Goal: Task Accomplishment & Management: Complete application form

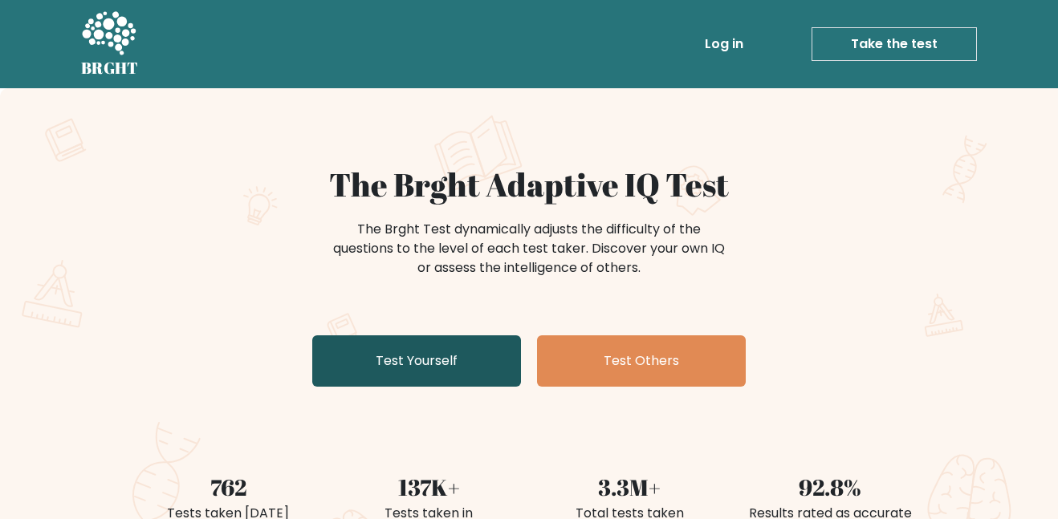
click at [397, 361] on link "Test Yourself" at bounding box center [416, 361] width 209 height 51
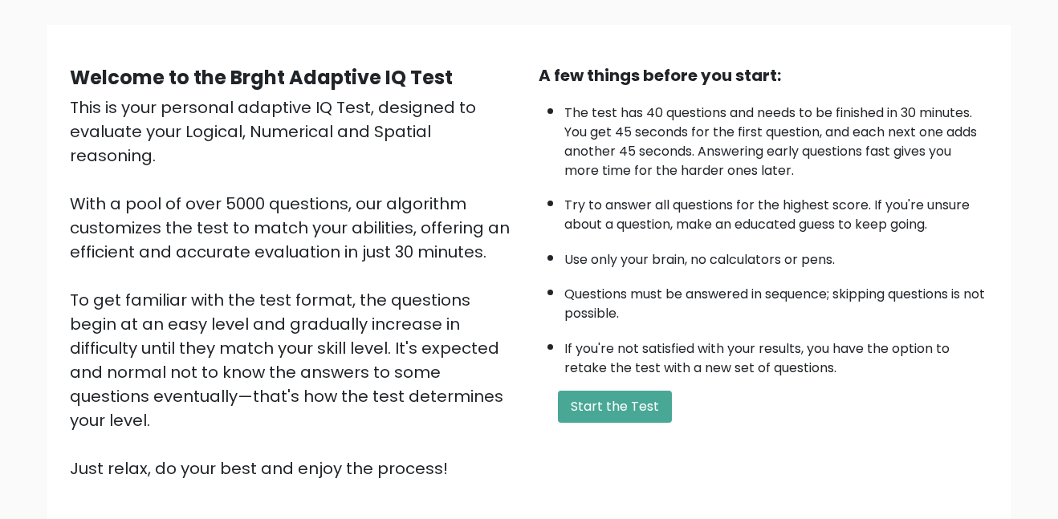
scroll to position [99, 0]
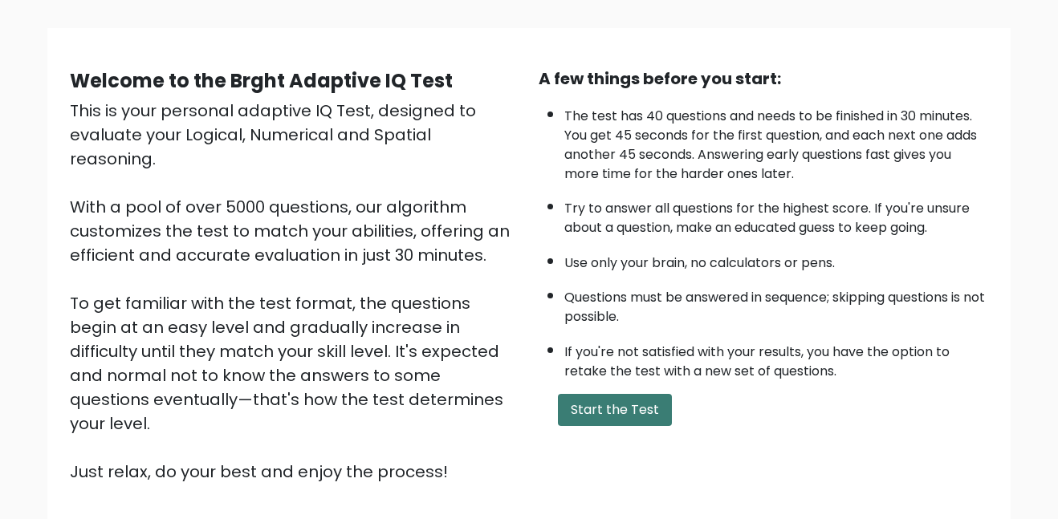
click at [580, 406] on button "Start the Test" at bounding box center [615, 410] width 114 height 32
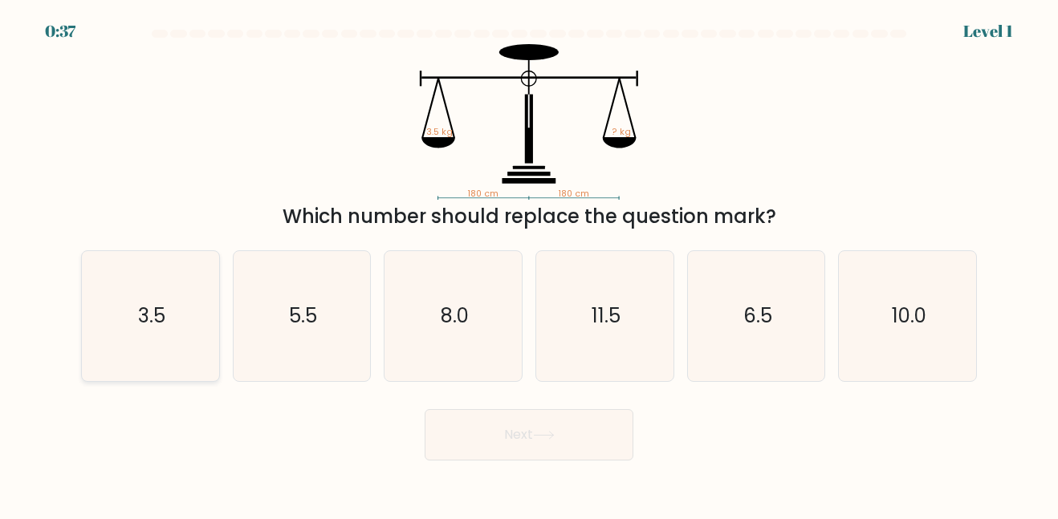
click at [86, 313] on icon "3.5" at bounding box center [150, 315] width 129 height 129
click at [529, 264] on input "a. 3.5" at bounding box center [529, 262] width 1 height 4
radio input "true"
click at [502, 450] on button "Next" at bounding box center [529, 434] width 209 height 51
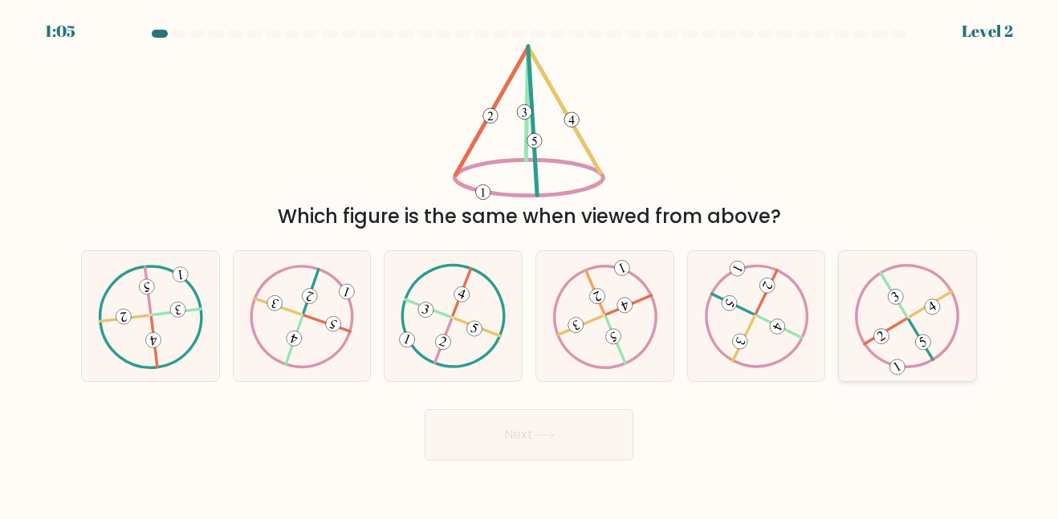
click at [862, 359] on icon at bounding box center [907, 316] width 104 height 104
click at [530, 264] on input "f." at bounding box center [529, 262] width 1 height 4
radio input "true"
click at [515, 458] on button "Next" at bounding box center [529, 434] width 209 height 51
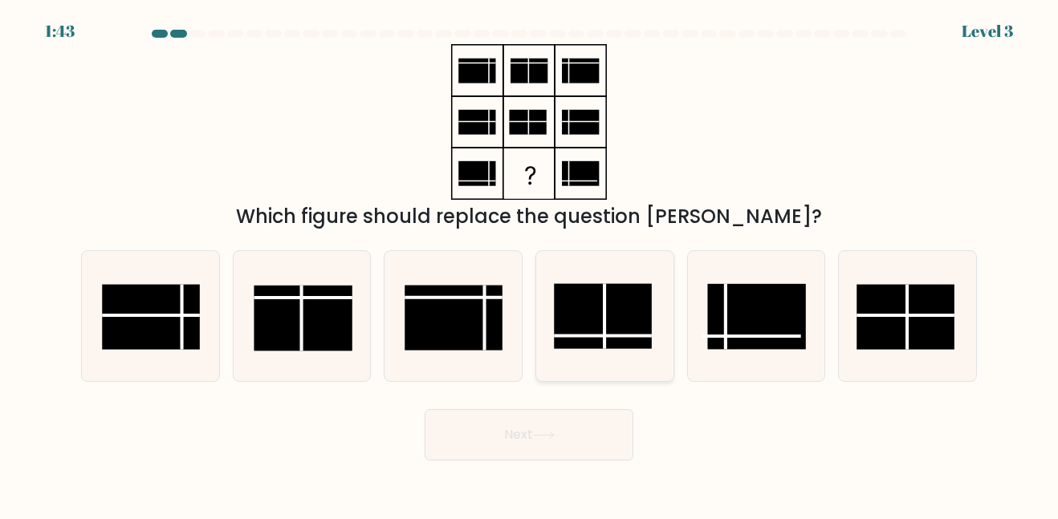
click at [590, 323] on rect at bounding box center [603, 316] width 98 height 65
click at [530, 264] on input "d." at bounding box center [529, 262] width 1 height 4
radio input "true"
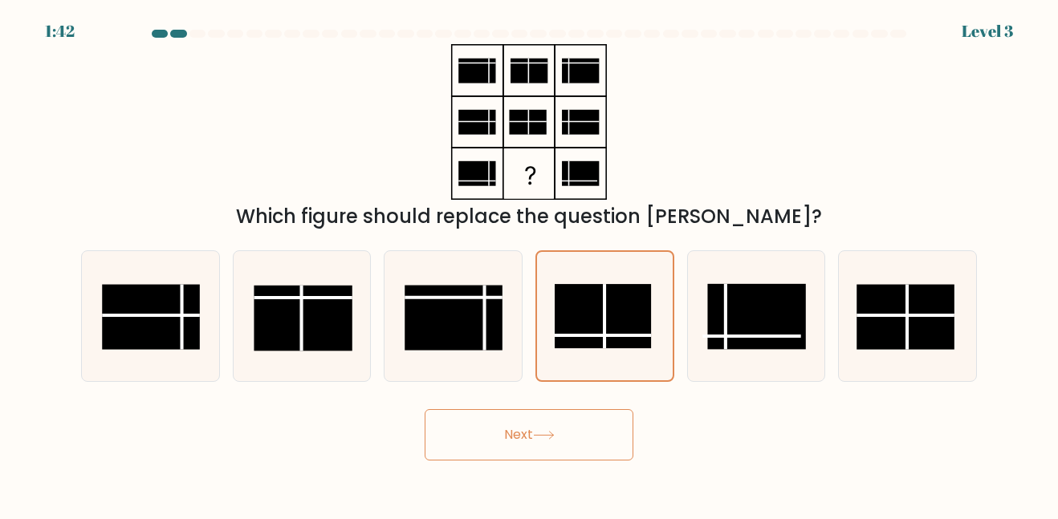
click at [542, 433] on icon at bounding box center [544, 435] width 22 height 9
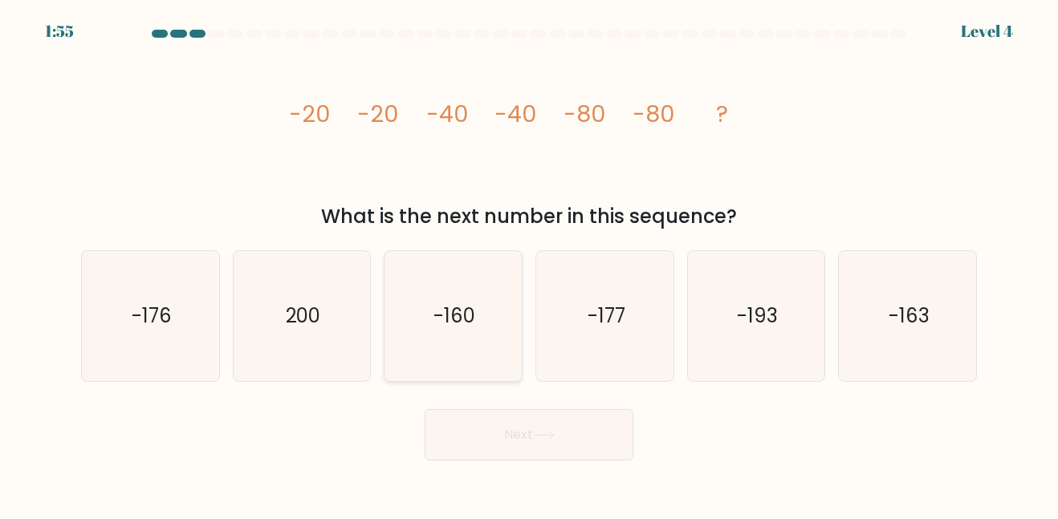
click at [478, 310] on icon "-160" at bounding box center [453, 315] width 129 height 129
click at [529, 264] on input "c. -160" at bounding box center [529, 262] width 1 height 4
radio input "true"
click at [524, 435] on button "Next" at bounding box center [529, 434] width 209 height 51
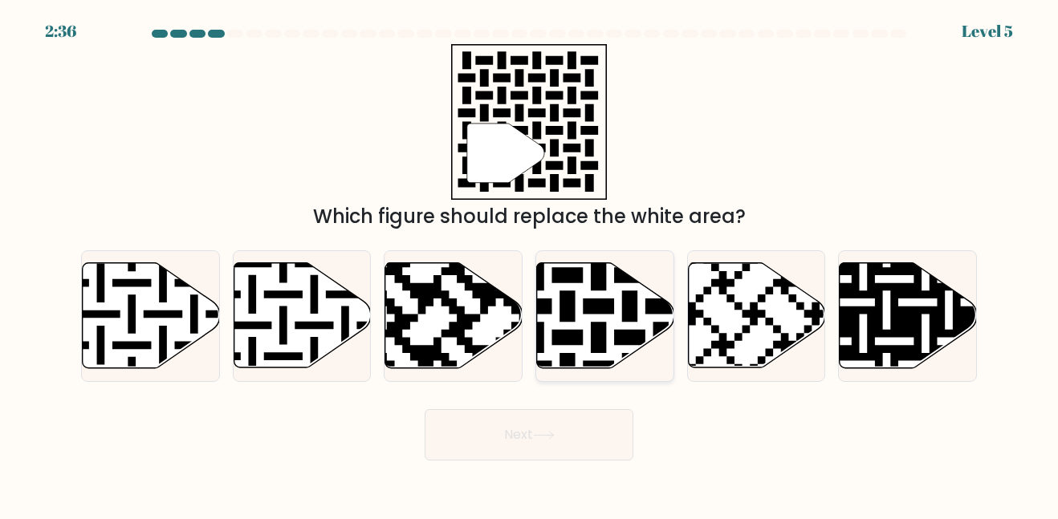
click at [559, 346] on icon at bounding box center [605, 315] width 137 height 105
click at [530, 264] on input "d." at bounding box center [529, 262] width 1 height 4
radio input "true"
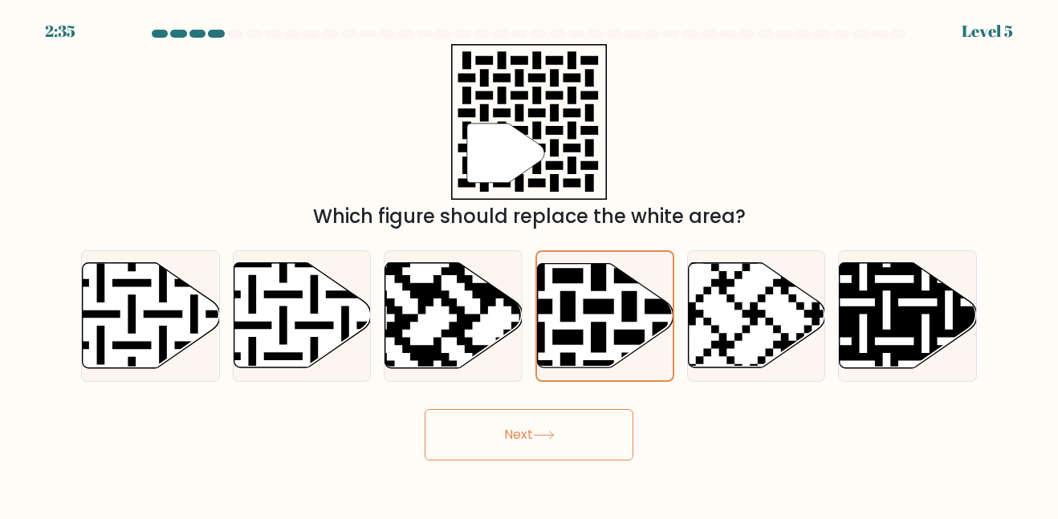
click at [550, 423] on button "Next" at bounding box center [529, 434] width 209 height 51
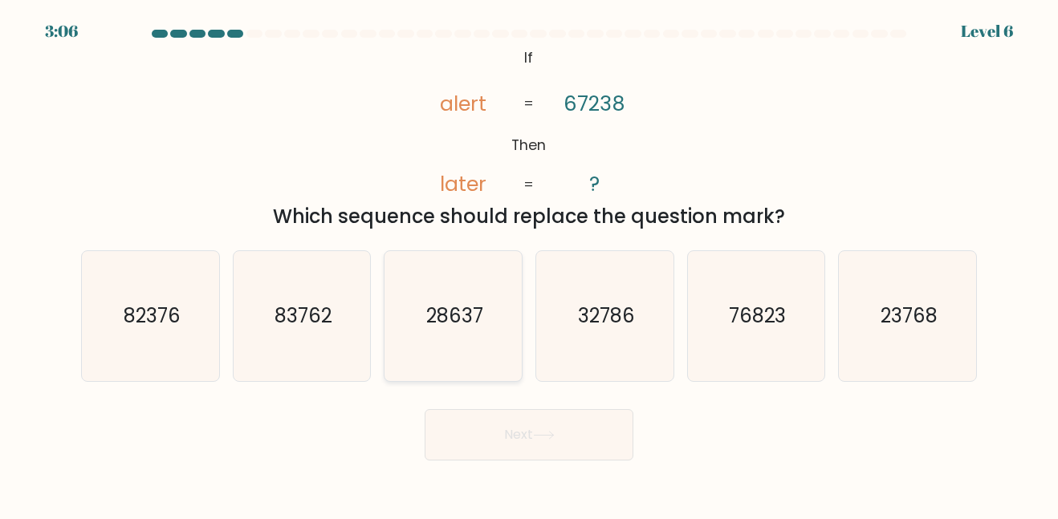
click at [412, 369] on icon "28637" at bounding box center [453, 315] width 129 height 129
click at [529, 264] on input "c. 28637" at bounding box center [529, 262] width 1 height 4
radio input "true"
click at [483, 420] on button "Next" at bounding box center [529, 434] width 209 height 51
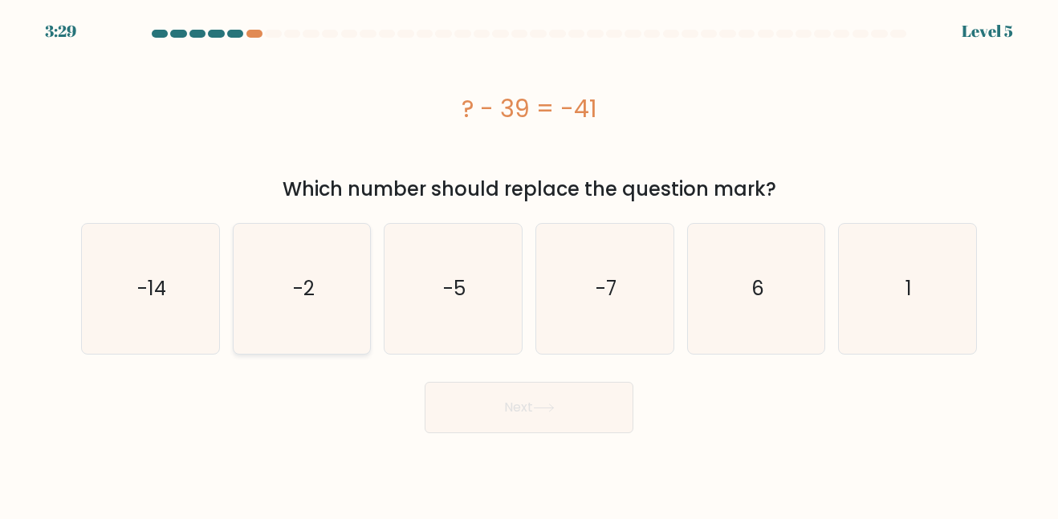
click at [325, 262] on icon "-2" at bounding box center [301, 288] width 129 height 129
click at [529, 262] on input "b. -2" at bounding box center [529, 262] width 1 height 4
radio input "true"
click at [527, 413] on button "Next" at bounding box center [529, 407] width 209 height 51
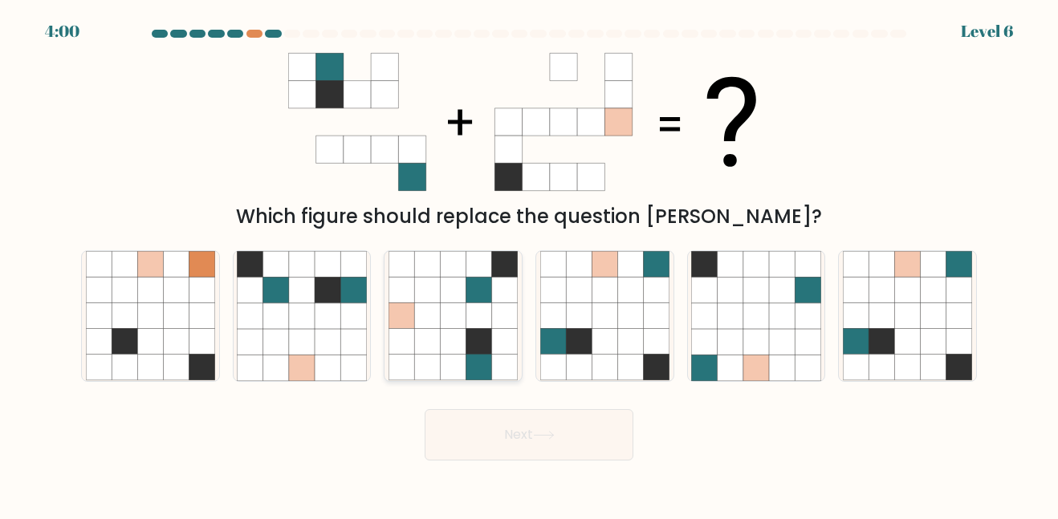
click at [451, 312] on icon at bounding box center [454, 316] width 26 height 26
click at [529, 264] on input "c." at bounding box center [529, 262] width 1 height 4
radio input "true"
click at [493, 417] on button "Next" at bounding box center [529, 434] width 209 height 51
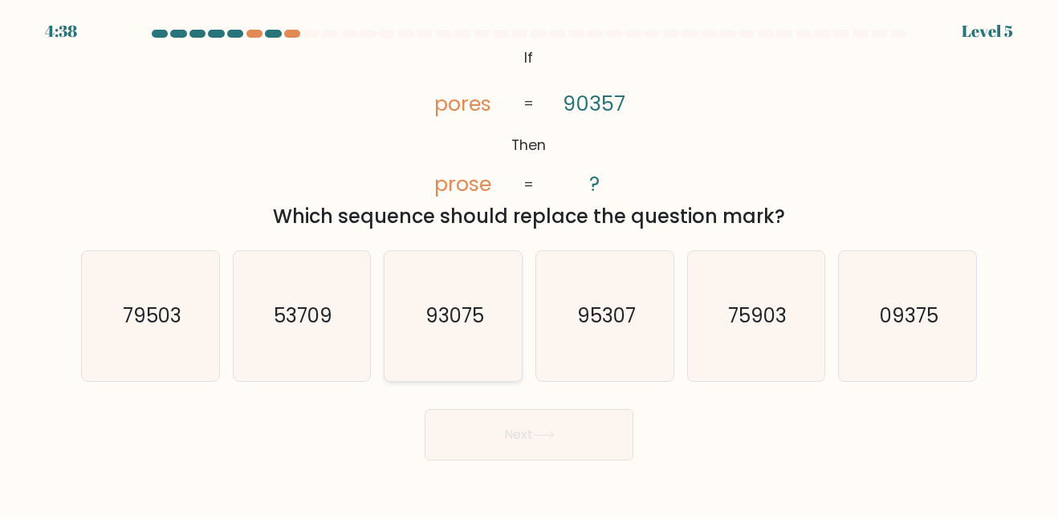
click at [387, 305] on div "93075" at bounding box center [453, 315] width 139 height 131
click at [529, 264] on input "c. 93075" at bounding box center [529, 262] width 1 height 4
radio input "true"
click at [458, 400] on form "If ?" at bounding box center [529, 245] width 1058 height 431
click at [486, 424] on button "Next" at bounding box center [529, 434] width 209 height 51
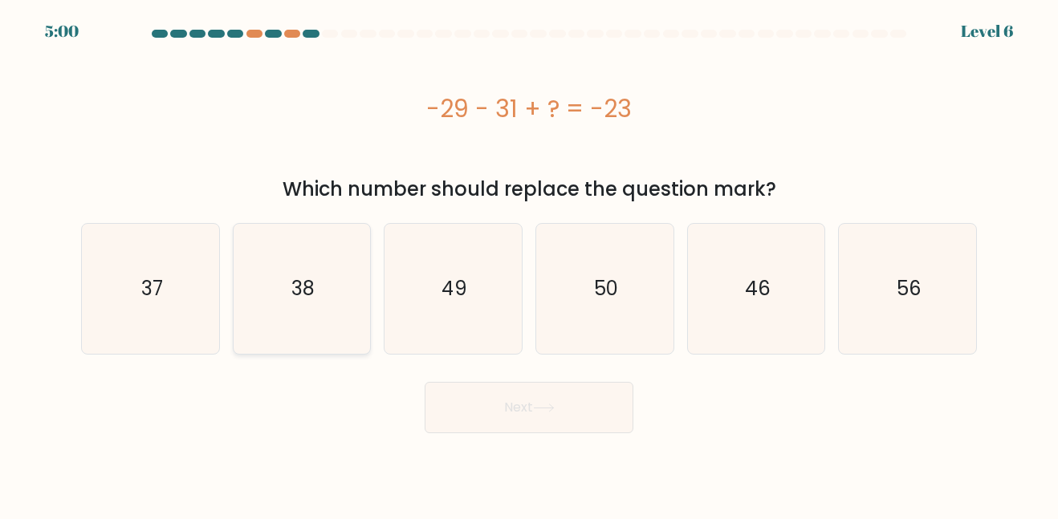
click at [350, 312] on icon "38" at bounding box center [301, 288] width 129 height 129
click at [529, 264] on input "b. 38" at bounding box center [529, 262] width 1 height 4
radio input "true"
click at [470, 398] on button "Next" at bounding box center [529, 407] width 209 height 51
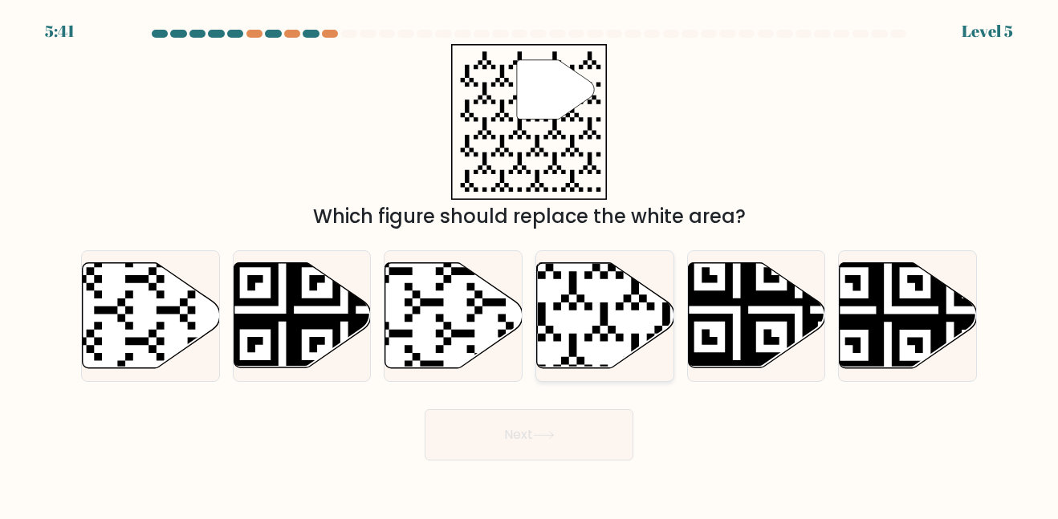
click at [623, 316] on icon at bounding box center [605, 315] width 137 height 105
click at [530, 264] on input "d." at bounding box center [529, 262] width 1 height 4
radio input "true"
click at [575, 421] on button "Next" at bounding box center [529, 434] width 209 height 51
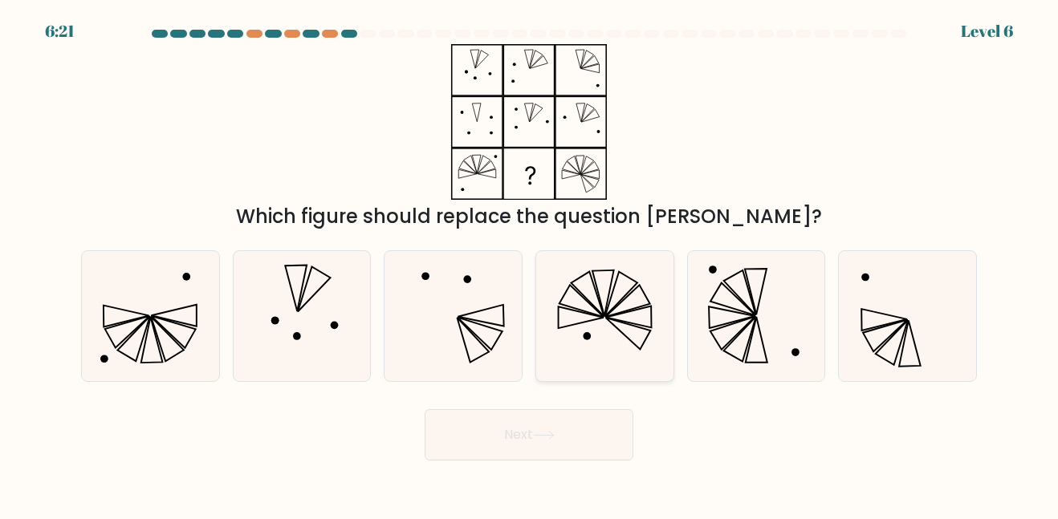
click at [594, 307] on icon at bounding box center [587, 294] width 33 height 45
click at [530, 264] on input "d." at bounding box center [529, 262] width 1 height 4
radio input "true"
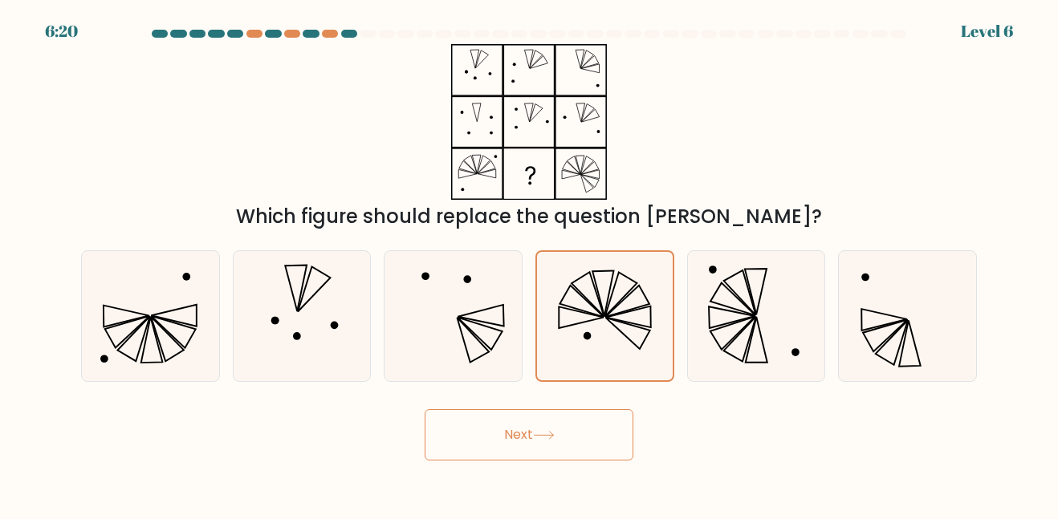
click at [531, 437] on button "Next" at bounding box center [529, 434] width 209 height 51
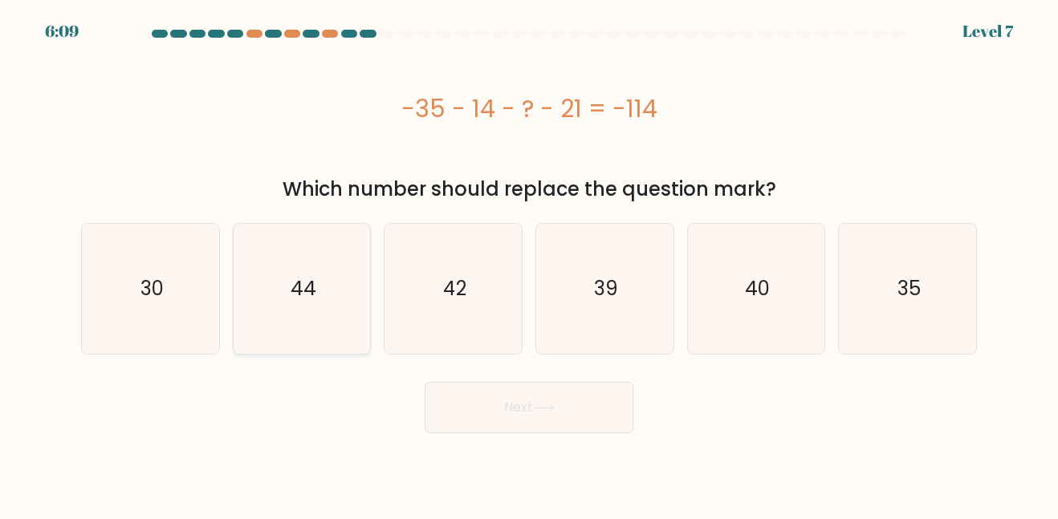
click at [293, 307] on icon "44" at bounding box center [301, 288] width 129 height 129
click at [529, 264] on input "b. 44" at bounding box center [529, 262] width 1 height 4
radio input "true"
click at [428, 393] on button "Next" at bounding box center [529, 407] width 209 height 51
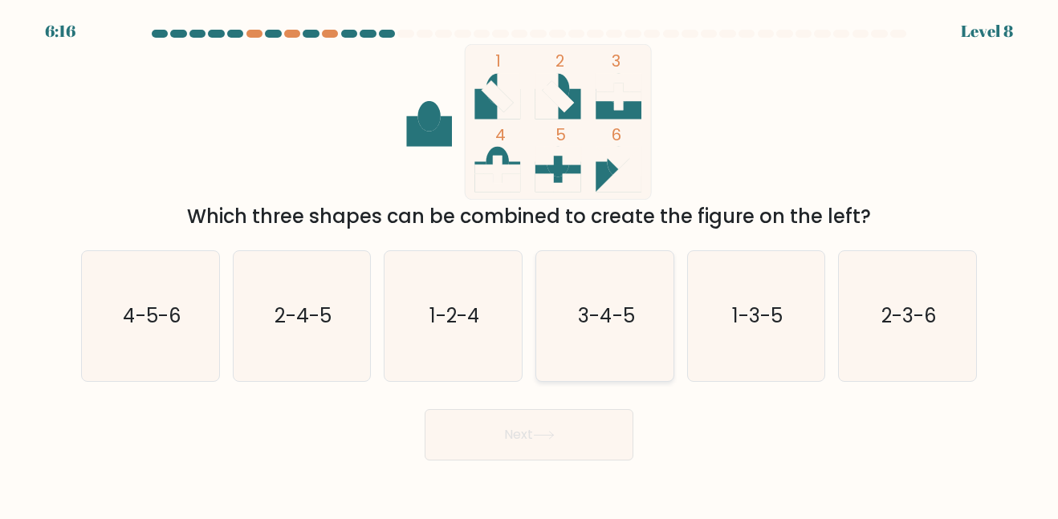
click at [597, 287] on icon "3-4-5" at bounding box center [604, 315] width 129 height 129
click at [530, 264] on input "d. 3-4-5" at bounding box center [529, 262] width 1 height 4
radio input "true"
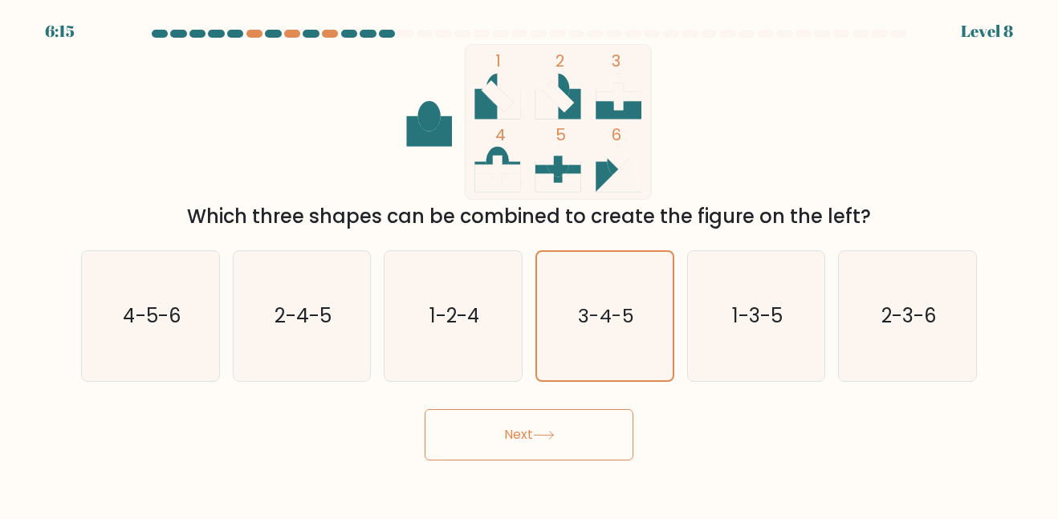
click at [536, 441] on button "Next" at bounding box center [529, 434] width 209 height 51
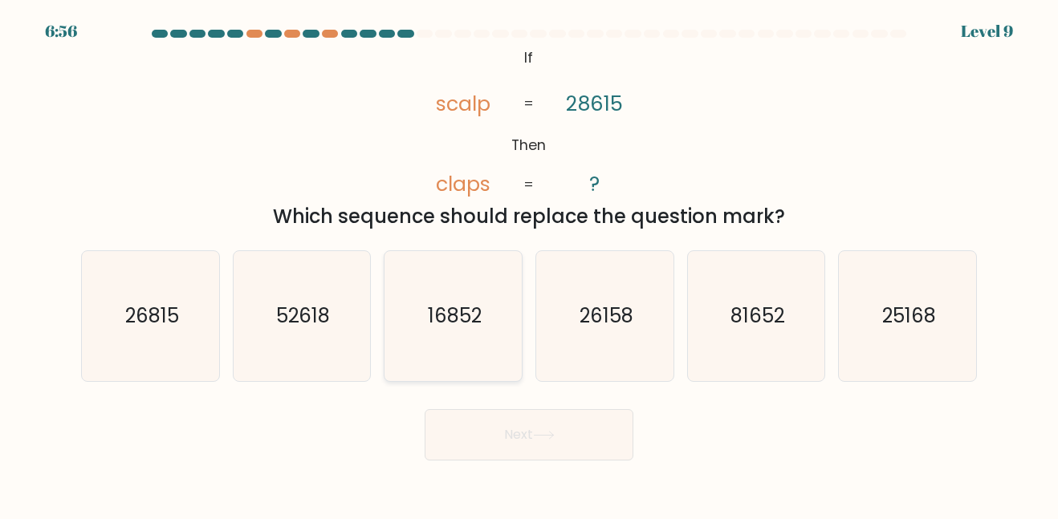
click at [452, 304] on text "16852" at bounding box center [455, 316] width 54 height 26
click at [529, 264] on input "c. 16852" at bounding box center [529, 262] width 1 height 4
radio input "true"
click at [519, 444] on button "Next" at bounding box center [529, 434] width 209 height 51
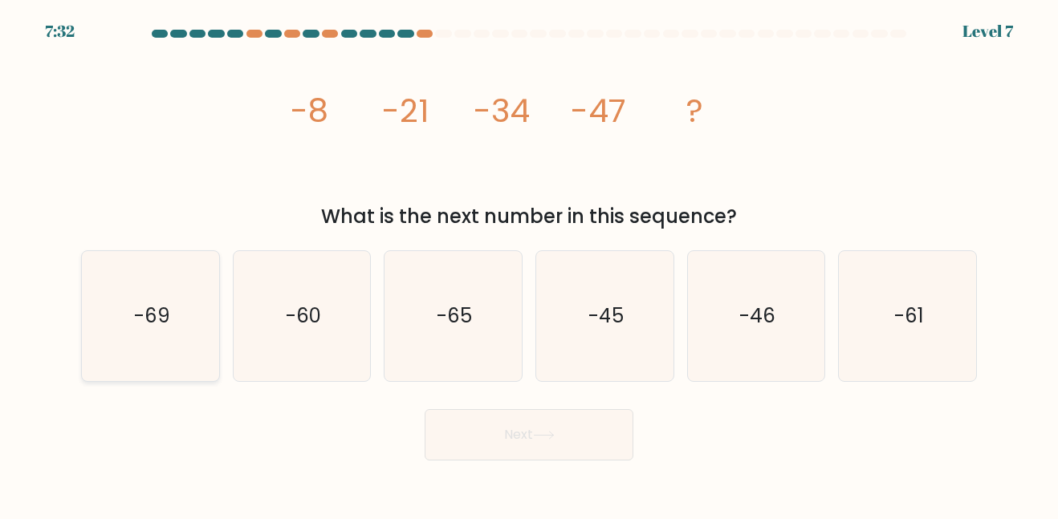
click at [127, 332] on icon "-69" at bounding box center [150, 315] width 129 height 129
click at [529, 264] on input "a. -69" at bounding box center [529, 262] width 1 height 4
radio input "true"
click at [418, 316] on icon "-65" at bounding box center [453, 315] width 129 height 129
click at [529, 264] on input "c. -65" at bounding box center [529, 262] width 1 height 4
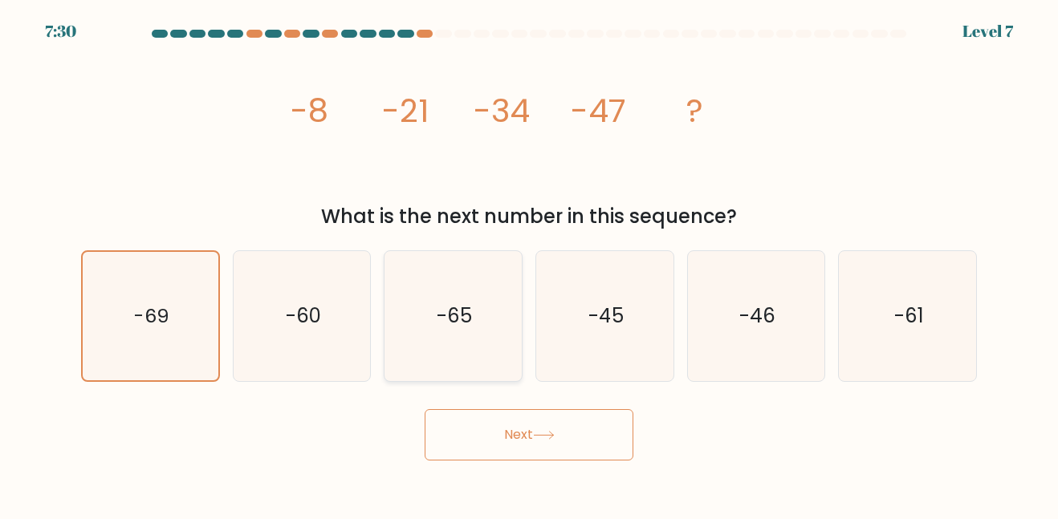
radio input "true"
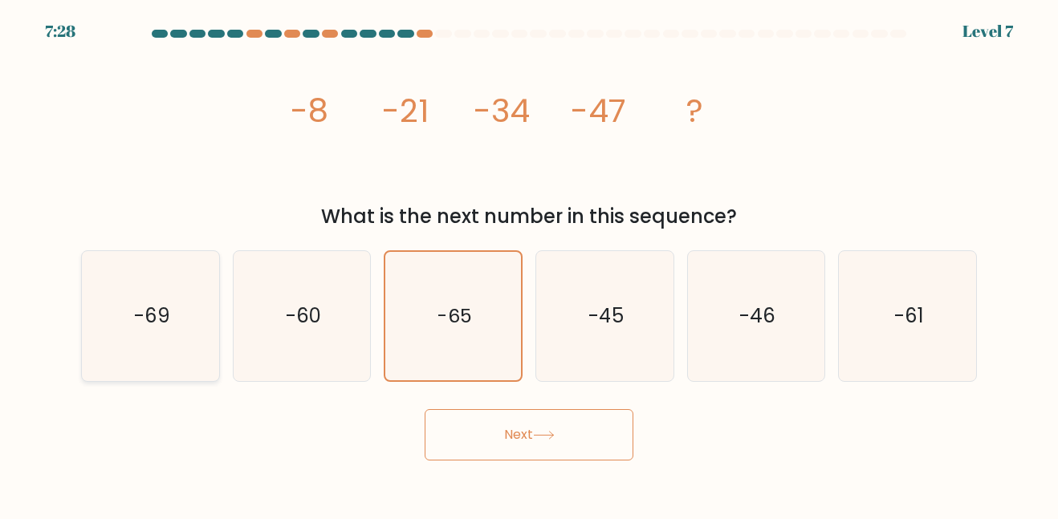
click at [120, 323] on icon "-69" at bounding box center [150, 315] width 129 height 129
click at [529, 264] on input "a. -69" at bounding box center [529, 262] width 1 height 4
radio input "true"
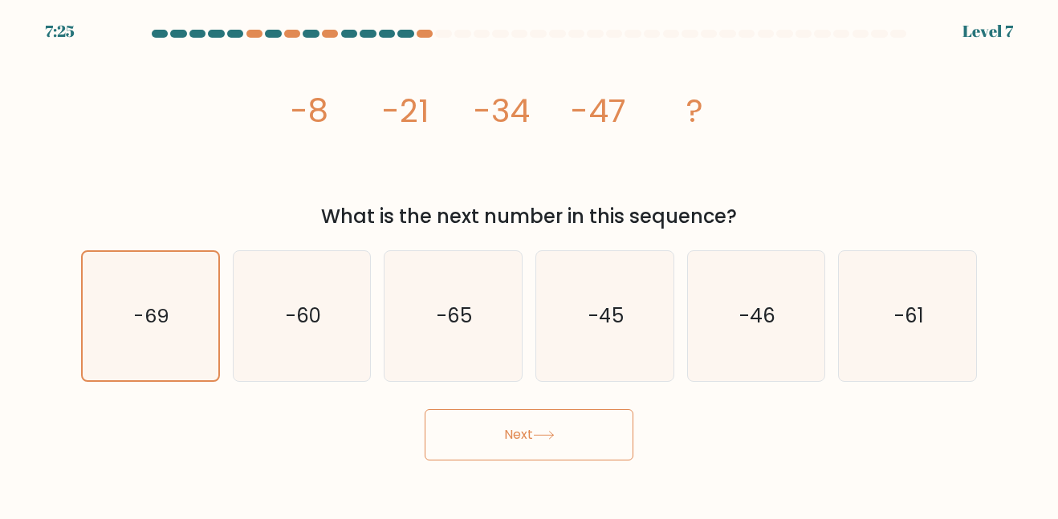
click at [505, 423] on button "Next" at bounding box center [529, 434] width 209 height 51
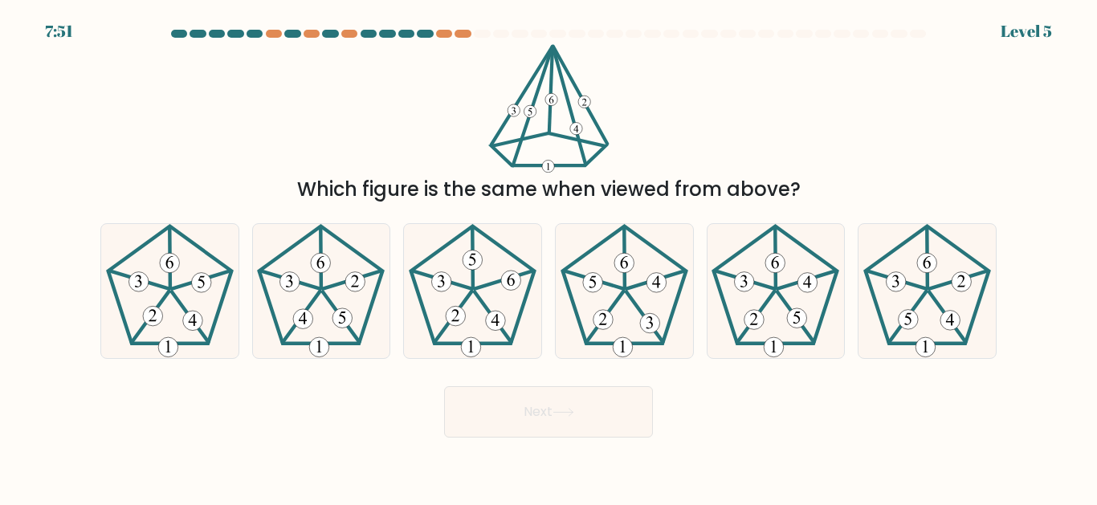
click at [947, 331] on 517 at bounding box center [950, 321] width 20 height 20
click at [549, 257] on input "f." at bounding box center [548, 255] width 1 height 4
radio input "true"
click at [624, 437] on button "Next" at bounding box center [548, 411] width 209 height 51
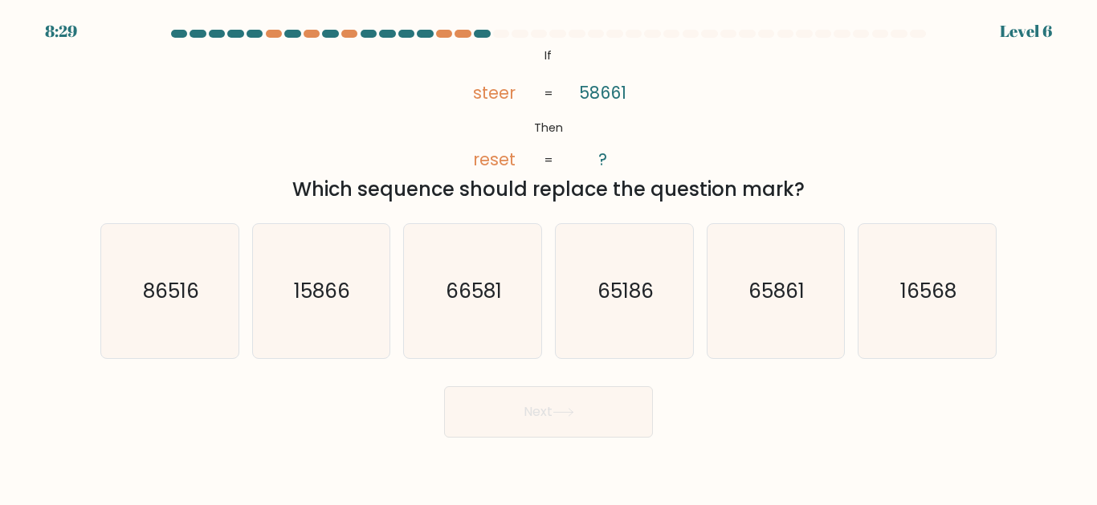
click at [654, 318] on icon "65186" at bounding box center [624, 291] width 134 height 134
click at [549, 257] on input "d. 65186" at bounding box center [548, 255] width 1 height 4
radio input "true"
click at [605, 437] on button "Next" at bounding box center [548, 411] width 209 height 51
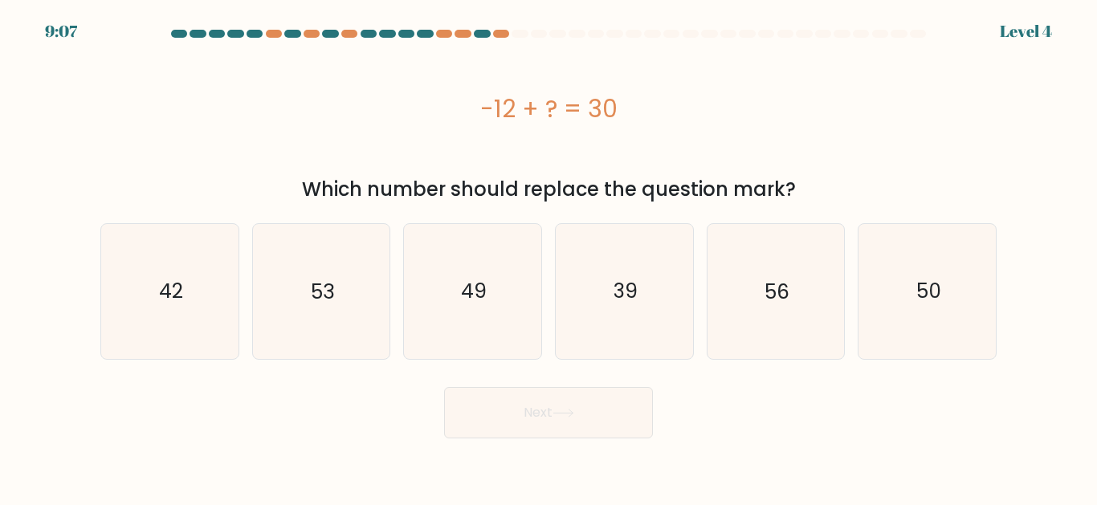
click at [644, 315] on icon "39" at bounding box center [624, 291] width 134 height 134
click at [549, 257] on input "d. 39" at bounding box center [548, 255] width 1 height 4
radio input "true"
click at [482, 333] on icon "49" at bounding box center [472, 291] width 134 height 134
click at [548, 257] on input "c. 49" at bounding box center [548, 255] width 1 height 4
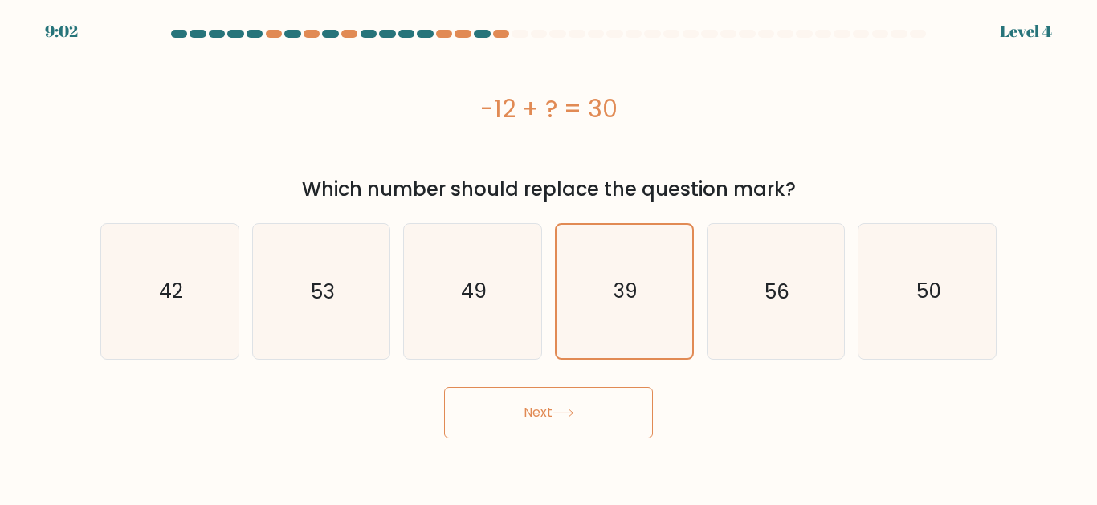
radio input "true"
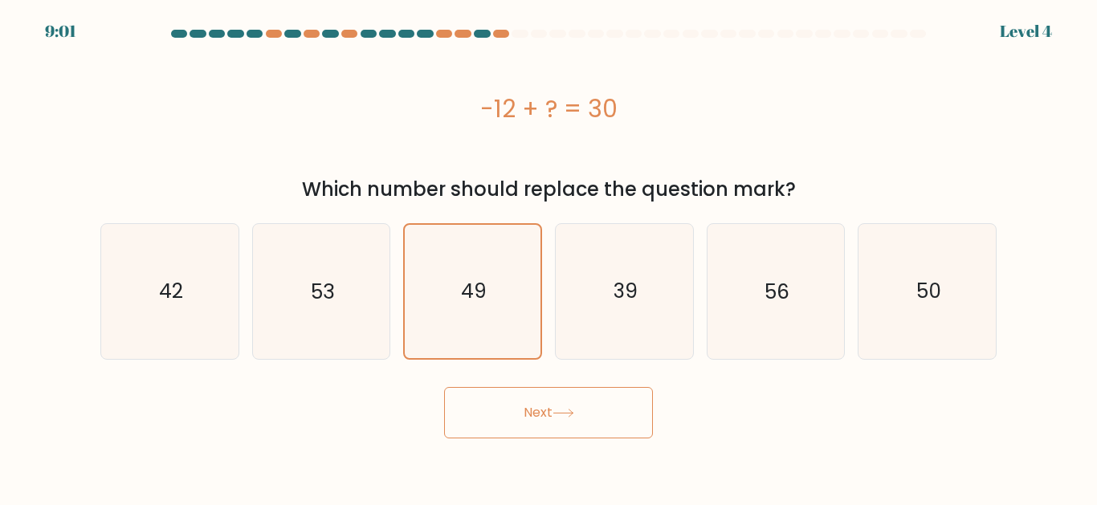
click at [181, 311] on icon "42" at bounding box center [170, 291] width 134 height 134
click at [548, 257] on input "a. 42" at bounding box center [548, 255] width 1 height 4
radio input "true"
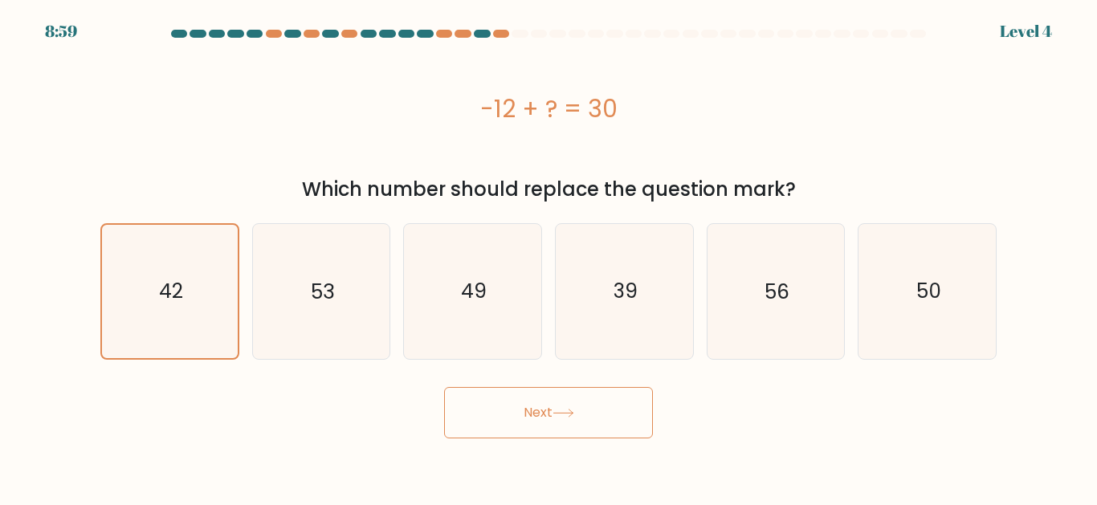
click at [566, 413] on icon at bounding box center [562, 412] width 19 height 7
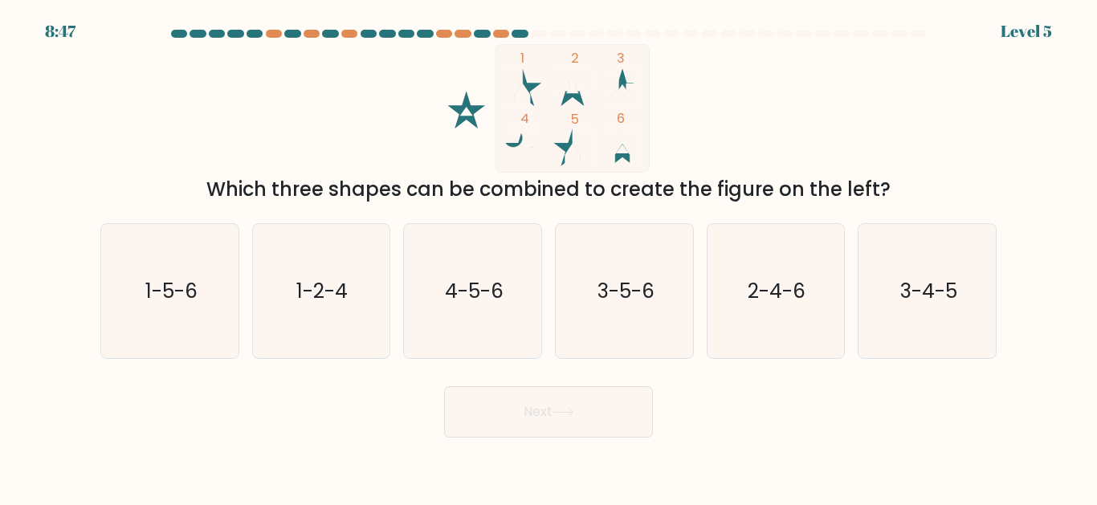
click at [167, 305] on text "1-5-6" at bounding box center [170, 291] width 52 height 28
click at [548, 257] on input "a. 1-5-6" at bounding box center [548, 255] width 1 height 4
radio input "true"
click at [558, 437] on button "Next" at bounding box center [548, 411] width 209 height 51
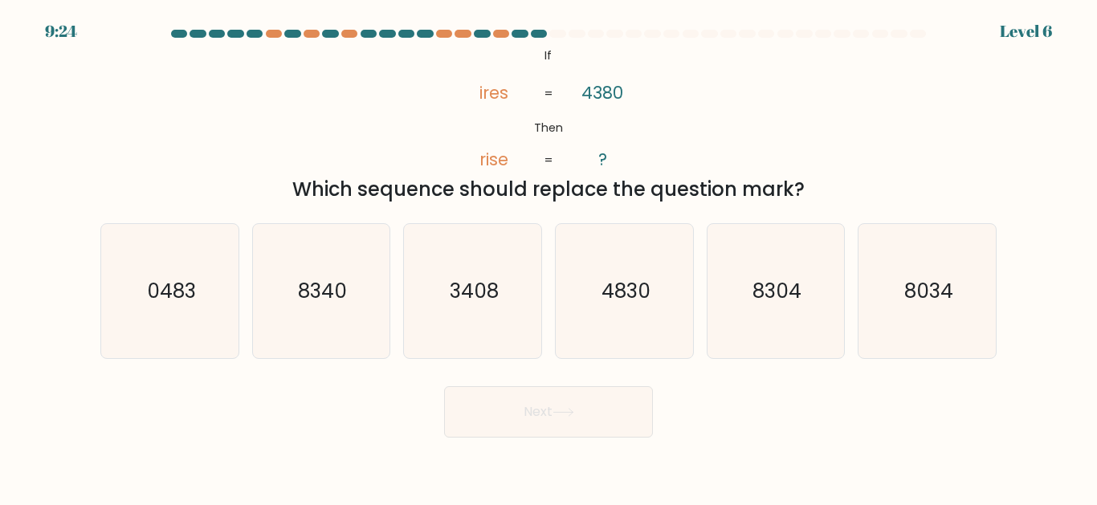
click at [639, 347] on icon "4830" at bounding box center [624, 291] width 134 height 134
click at [549, 257] on input "d. 4830" at bounding box center [548, 255] width 1 height 4
radio input "true"
click at [612, 437] on button "Next" at bounding box center [548, 411] width 209 height 51
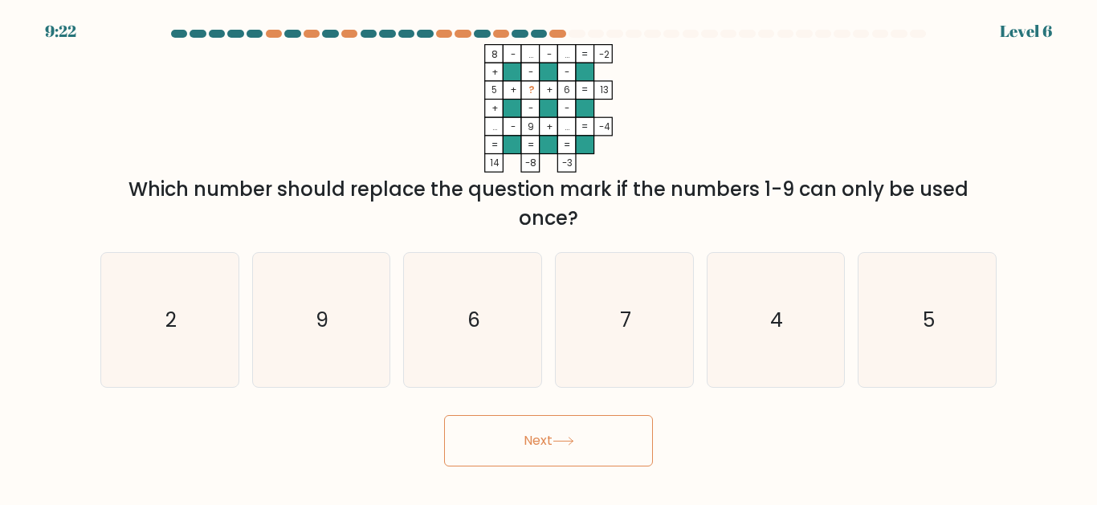
click at [605, 447] on button "Next" at bounding box center [548, 440] width 209 height 51
click at [649, 381] on icon "7" at bounding box center [624, 320] width 134 height 134
click at [549, 257] on input "d. 7" at bounding box center [548, 255] width 1 height 4
radio input "true"
click at [602, 460] on button "Next" at bounding box center [548, 440] width 209 height 51
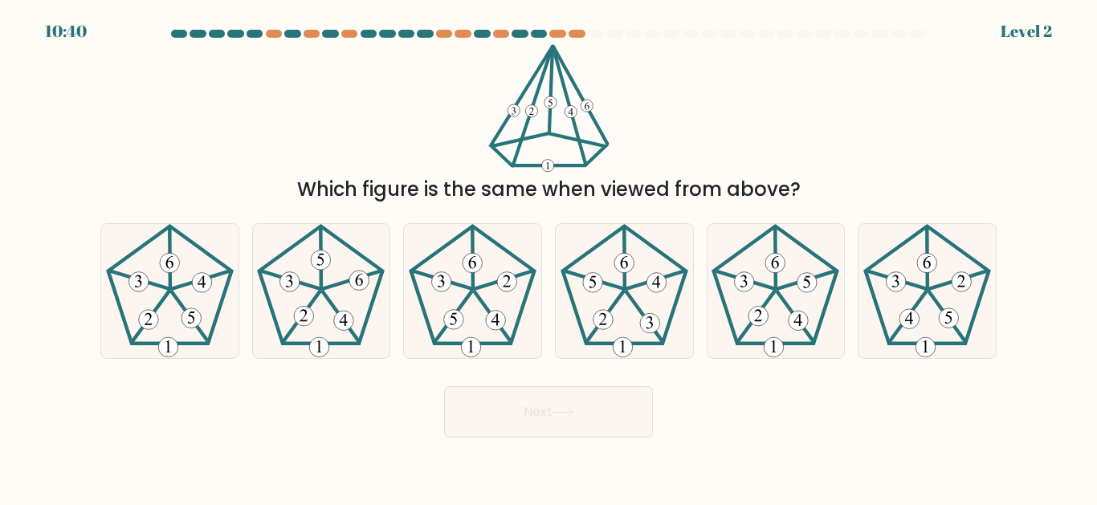
click at [755, 327] on 633 at bounding box center [758, 317] width 20 height 20
click at [549, 257] on input "e." at bounding box center [548, 255] width 1 height 4
radio input "true"
click at [615, 437] on button "Next" at bounding box center [548, 411] width 209 height 51
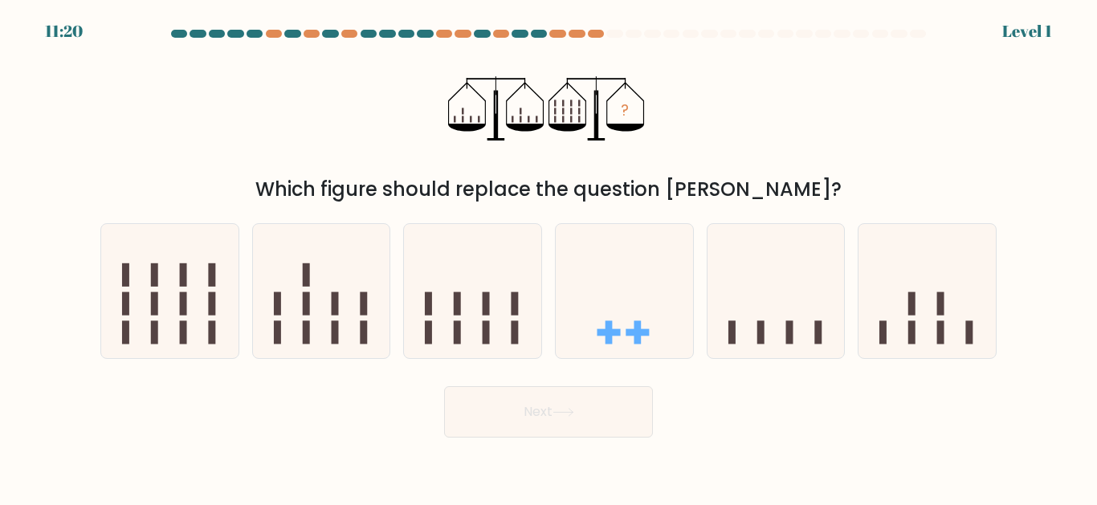
click at [169, 333] on icon at bounding box center [169, 290] width 137 height 113
click at [548, 257] on input "a." at bounding box center [548, 255] width 1 height 4
radio input "true"
click at [555, 437] on button "Next" at bounding box center [548, 411] width 209 height 51
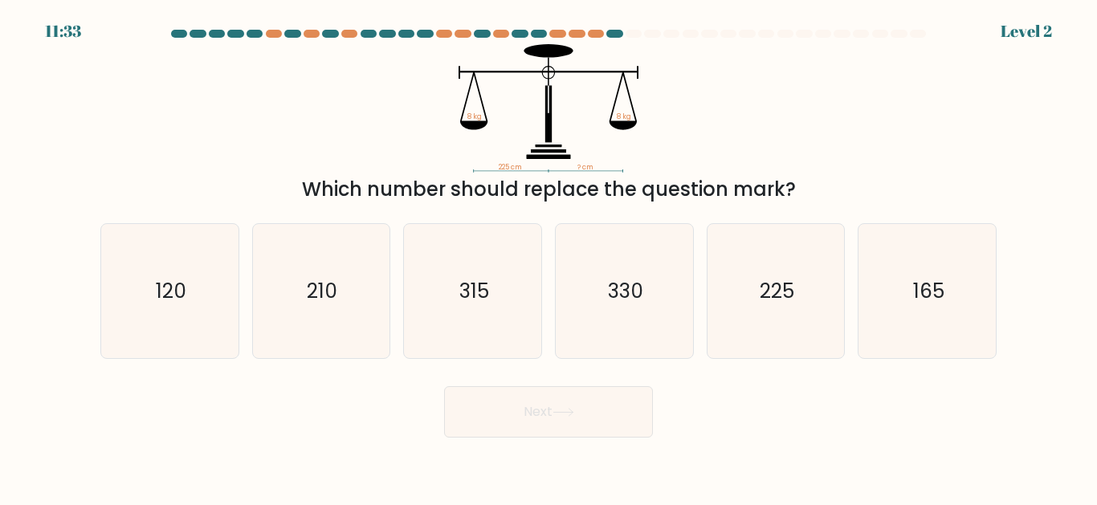
click at [788, 338] on icon "225" at bounding box center [775, 291] width 134 height 134
click at [549, 257] on input "e. 225" at bounding box center [548, 255] width 1 height 4
radio input "true"
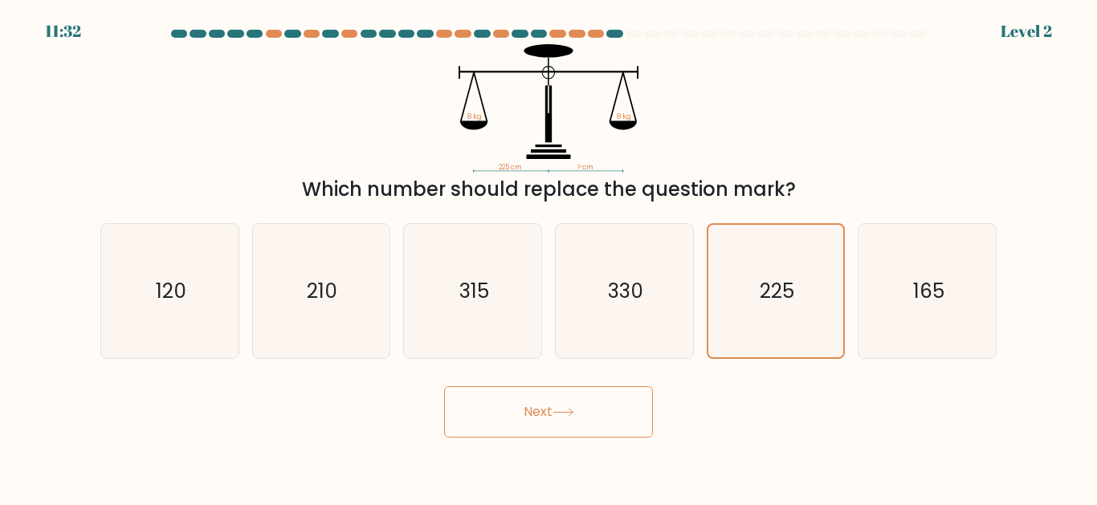
click at [601, 437] on button "Next" at bounding box center [548, 411] width 209 height 51
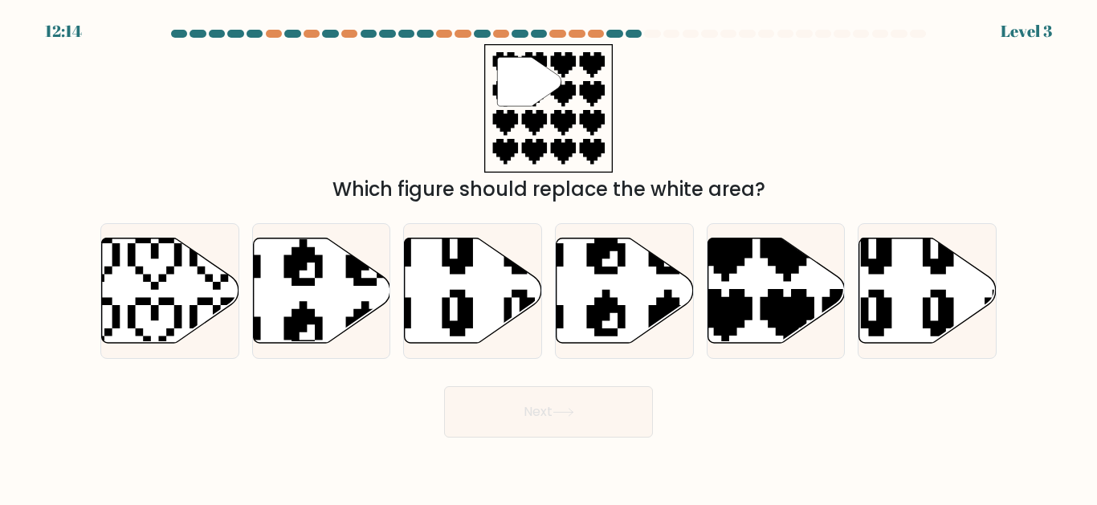
click at [755, 344] on icon at bounding box center [775, 290] width 137 height 105
click at [549, 257] on input "e." at bounding box center [548, 255] width 1 height 4
radio input "true"
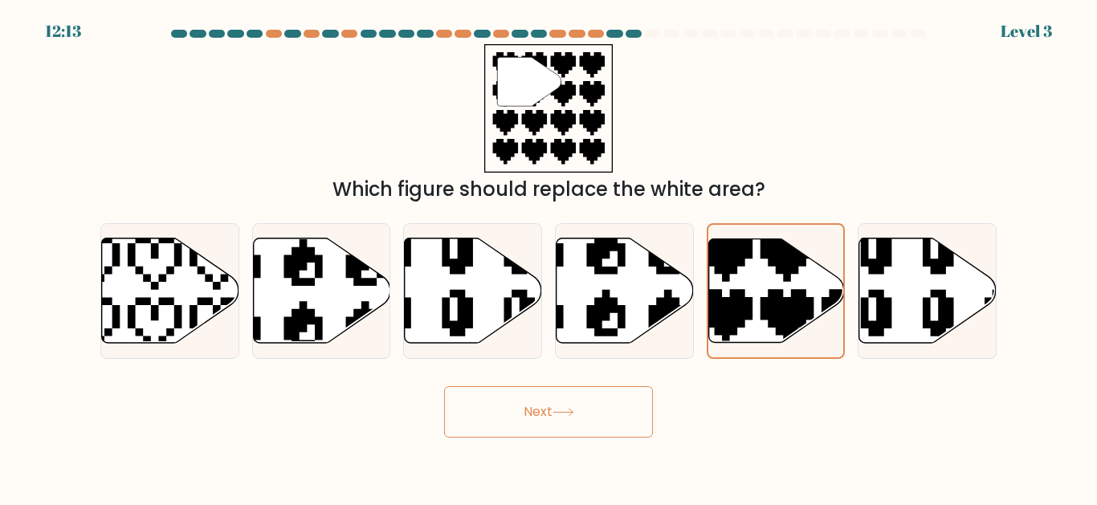
click at [615, 437] on button "Next" at bounding box center [548, 411] width 209 height 51
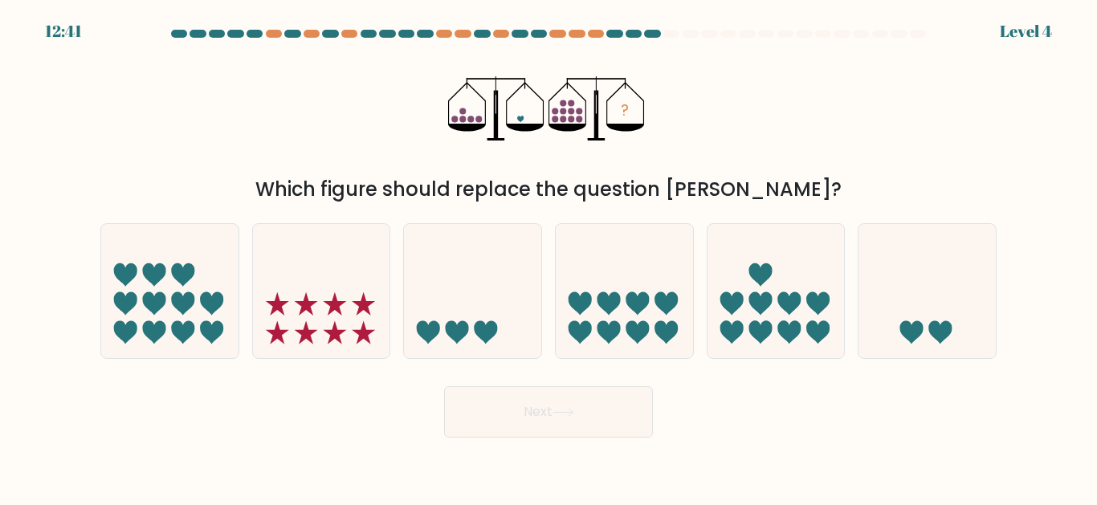
click at [905, 359] on div at bounding box center [926, 291] width 139 height 136
click at [549, 257] on input "f." at bounding box center [548, 255] width 1 height 4
radio input "true"
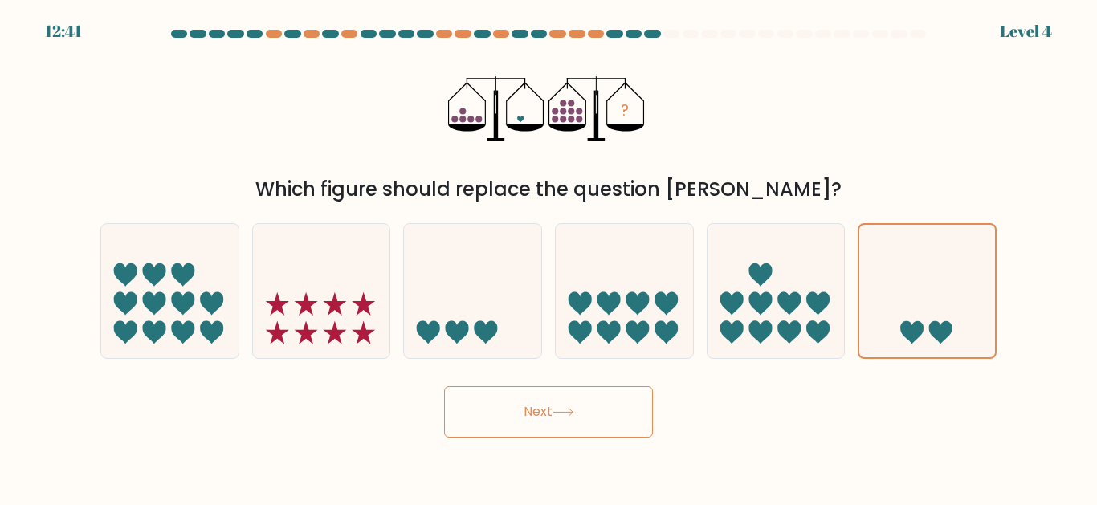
click at [617, 424] on button "Next" at bounding box center [548, 411] width 209 height 51
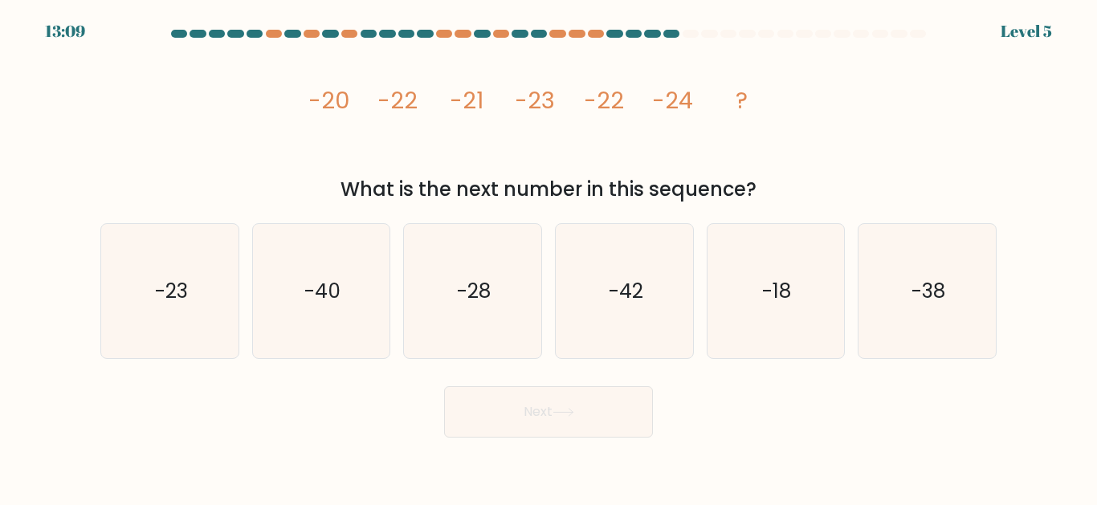
click at [186, 305] on text "-23" at bounding box center [170, 291] width 33 height 28
click at [548, 257] on input "a. -23" at bounding box center [548, 255] width 1 height 4
radio input "true"
click at [557, 437] on button "Next" at bounding box center [548, 411] width 209 height 51
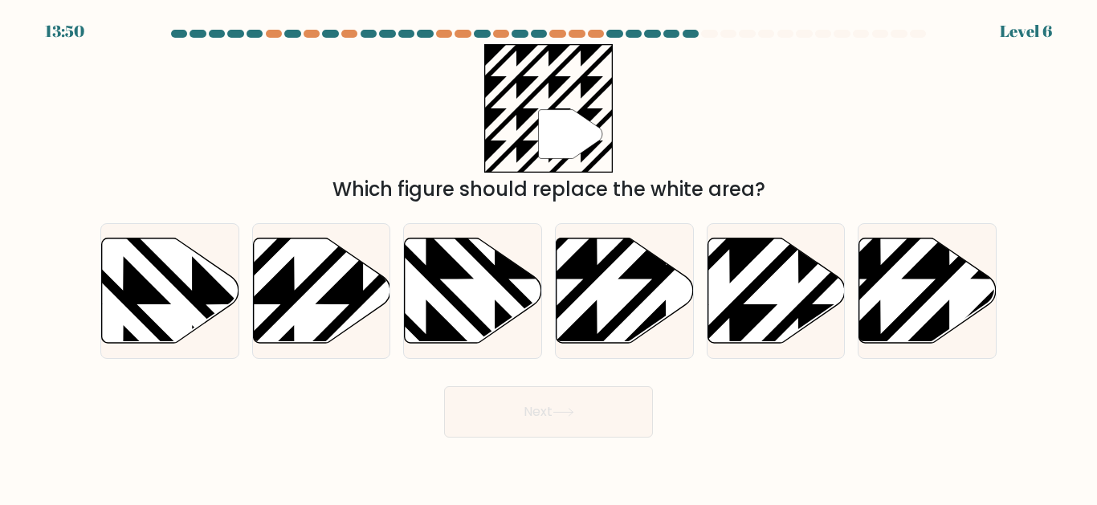
click at [792, 341] on icon at bounding box center [729, 235] width 276 height 276
click at [549, 257] on input "e." at bounding box center [548, 255] width 1 height 4
radio input "true"
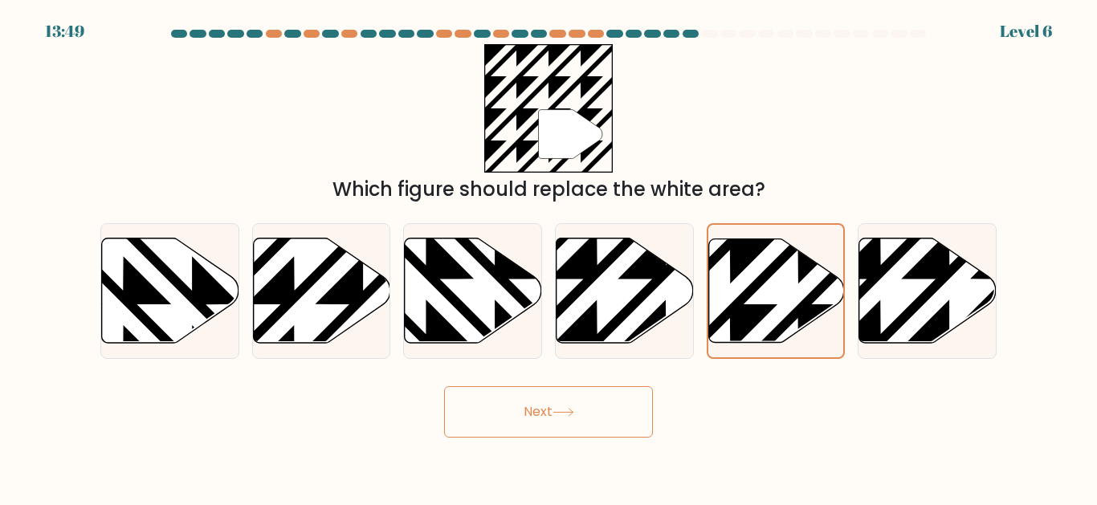
click at [604, 433] on button "Next" at bounding box center [548, 411] width 209 height 51
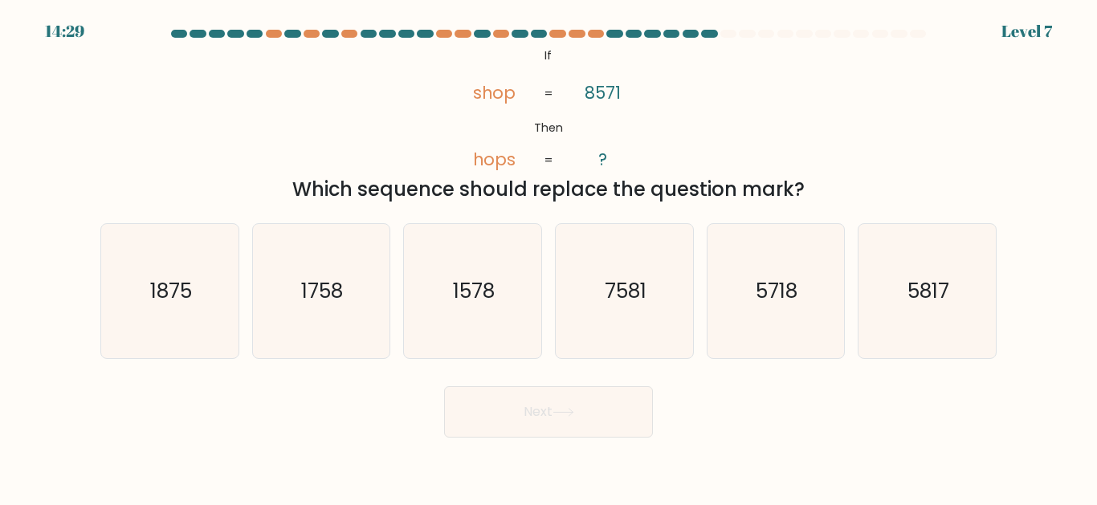
click at [629, 332] on icon "7581" at bounding box center [624, 291] width 134 height 134
click at [549, 257] on input "d. 7581" at bounding box center [548, 255] width 1 height 4
radio input "true"
click at [602, 427] on button "Next" at bounding box center [548, 411] width 209 height 51
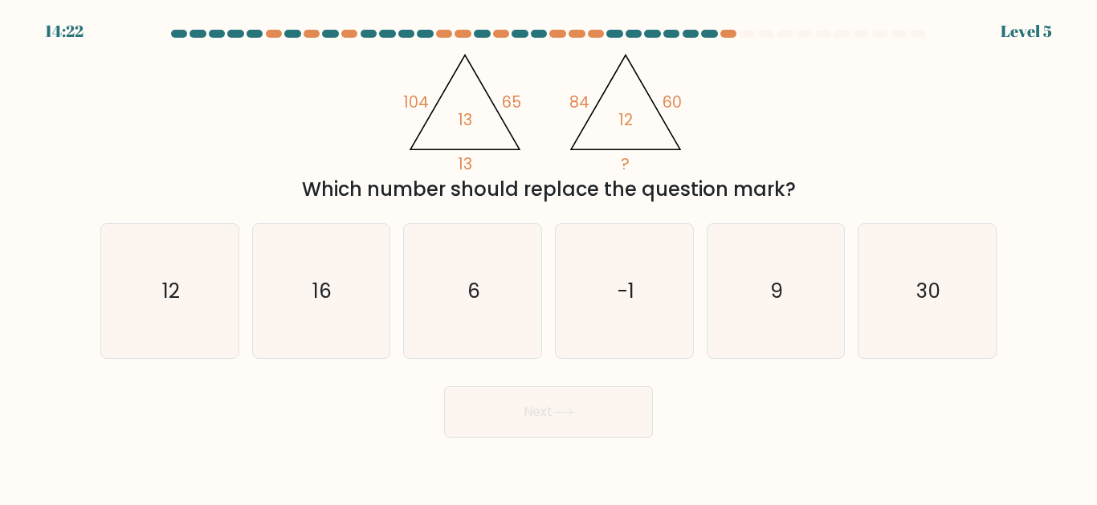
click at [144, 358] on icon "12" at bounding box center [170, 291] width 134 height 134
click at [548, 257] on input "a. 12" at bounding box center [548, 255] width 1 height 4
radio input "true"
click at [163, 352] on icon "12" at bounding box center [170, 291] width 132 height 132
click at [548, 257] on input "a. 12" at bounding box center [548, 255] width 1 height 4
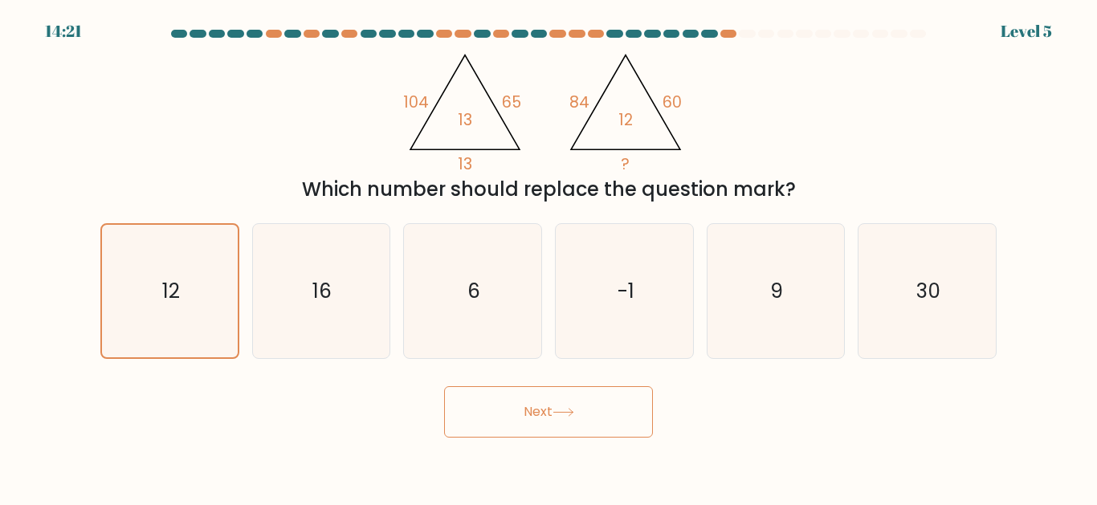
click at [527, 437] on button "Next" at bounding box center [548, 411] width 209 height 51
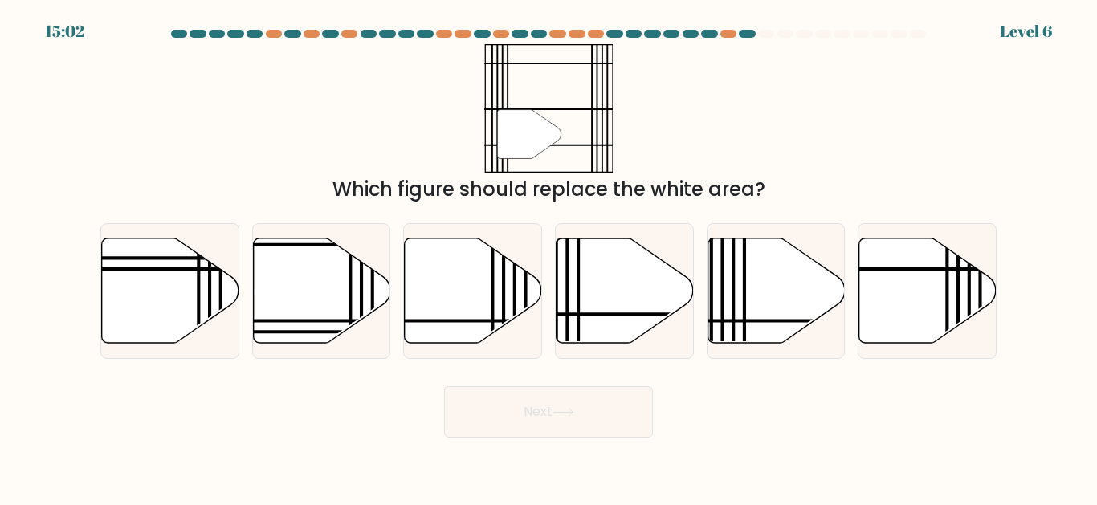
click at [662, 323] on icon at bounding box center [624, 290] width 137 height 105
click at [549, 257] on input "d." at bounding box center [548, 255] width 1 height 4
radio input "true"
click at [628, 437] on button "Next" at bounding box center [548, 411] width 209 height 51
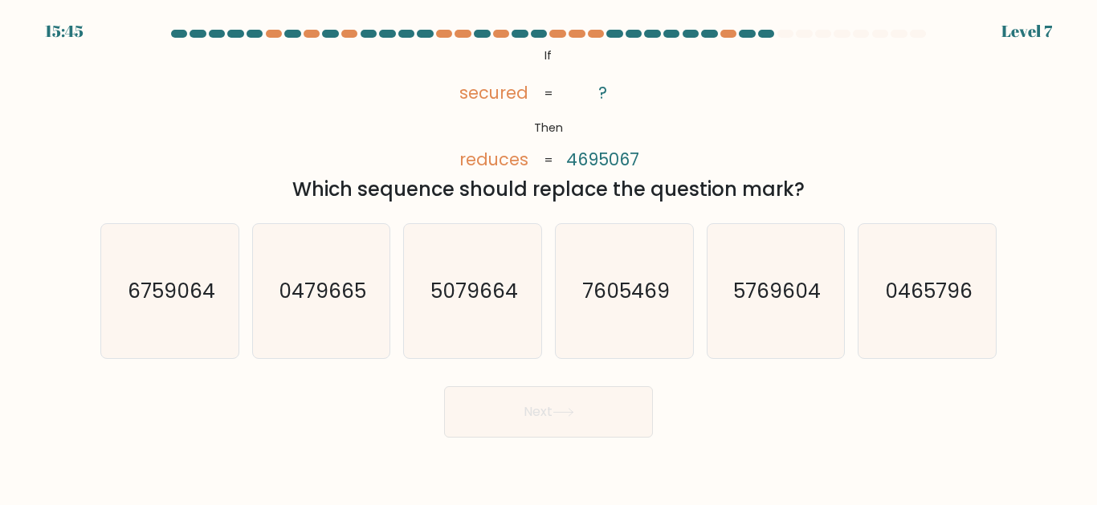
click at [596, 425] on button "Next" at bounding box center [548, 411] width 209 height 51
click at [930, 345] on icon "0465796" at bounding box center [927, 291] width 134 height 134
click at [549, 257] on input "f. 0465796" at bounding box center [548, 255] width 1 height 4
radio input "true"
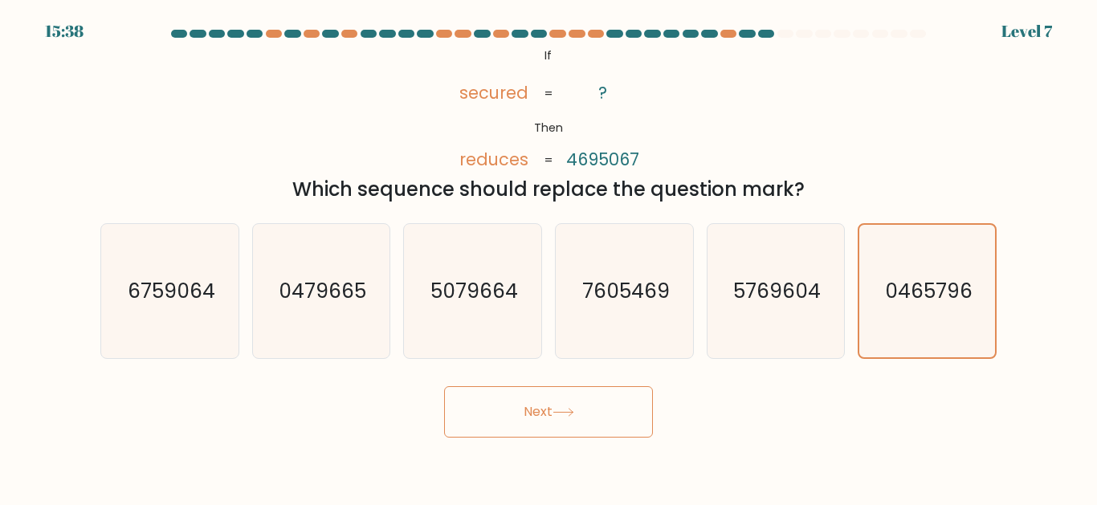
click at [635, 437] on button "Next" at bounding box center [548, 411] width 209 height 51
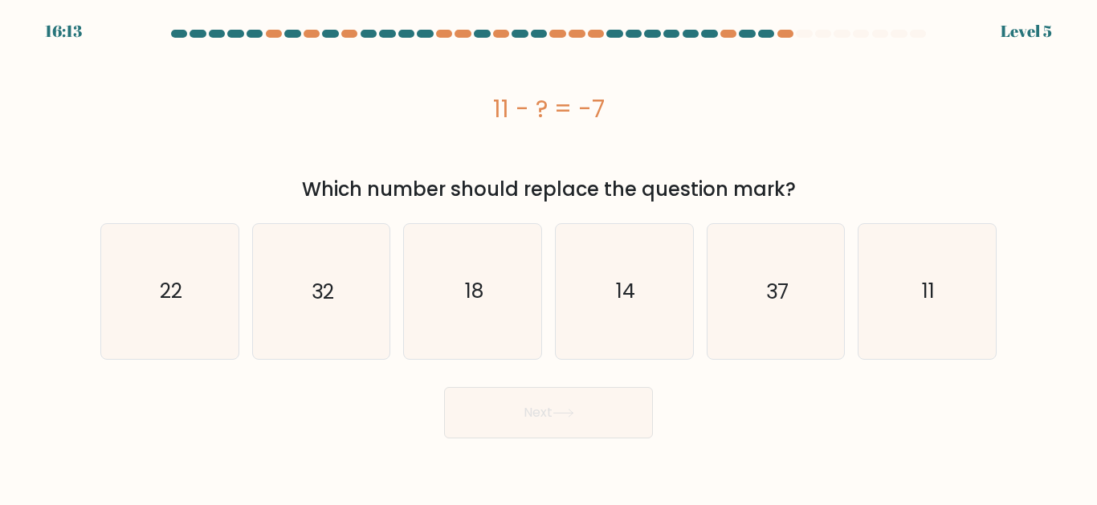
click at [334, 262] on icon "32" at bounding box center [321, 291] width 134 height 134
click at [548, 257] on input "b. 32" at bounding box center [548, 255] width 1 height 4
radio input "true"
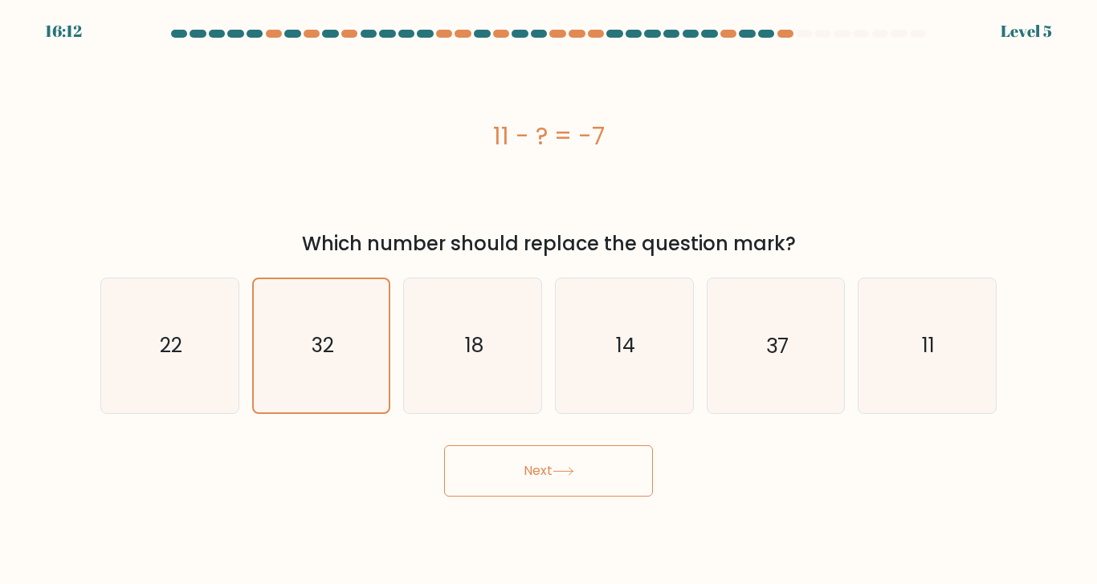
scroll to position [79, 0]
click at [928, 279] on icon "11" at bounding box center [927, 346] width 134 height 134
click at [549, 292] on input "f. 11" at bounding box center [548, 296] width 1 height 8
radio input "true"
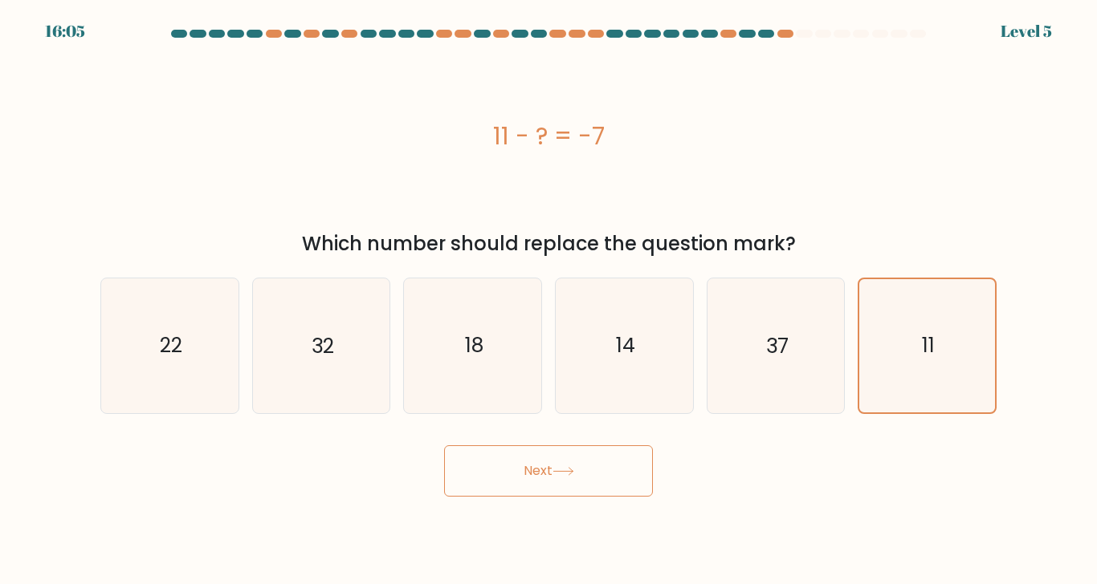
click at [550, 446] on button "Next" at bounding box center [548, 471] width 209 height 51
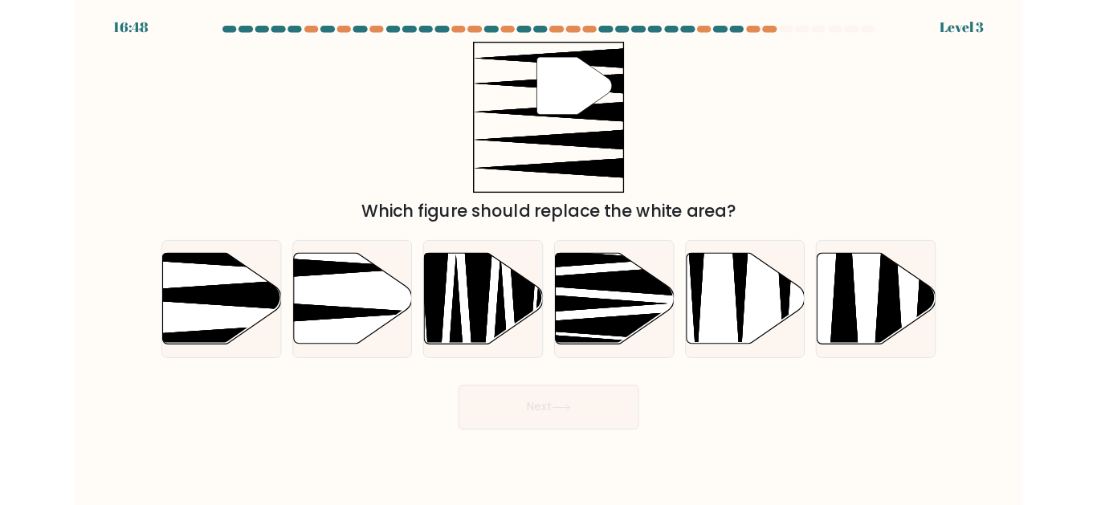
scroll to position [0, 0]
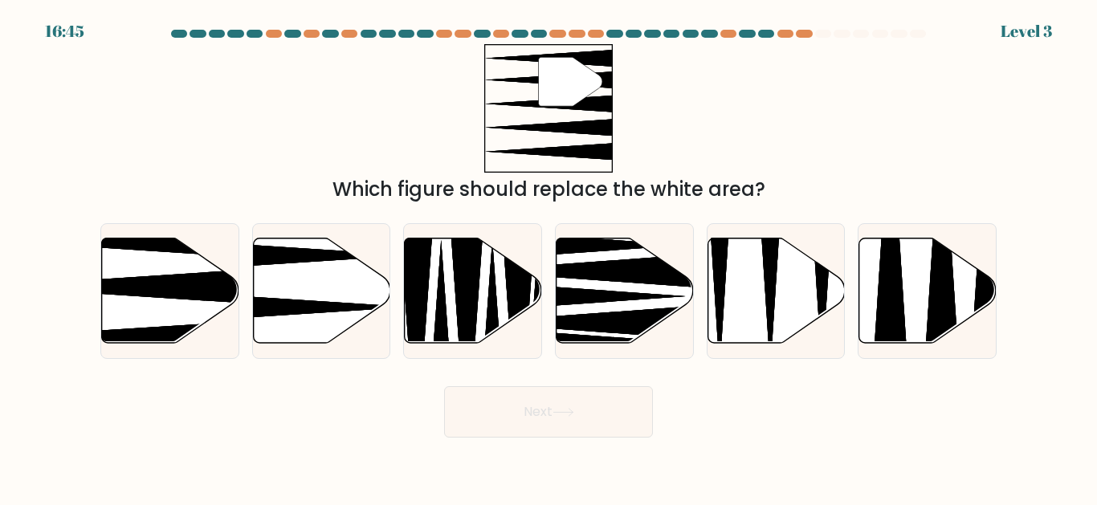
click at [532, 429] on button "Next" at bounding box center [548, 411] width 209 height 51
click at [179, 328] on icon at bounding box center [170, 290] width 137 height 105
click at [548, 257] on input "a." at bounding box center [548, 255] width 1 height 4
radio input "true"
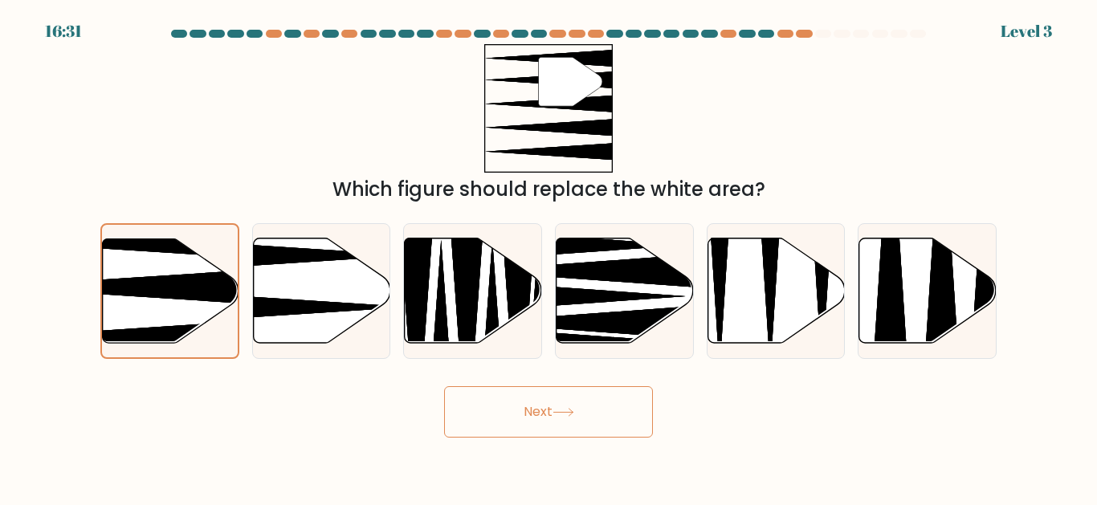
click at [572, 416] on icon at bounding box center [562, 412] width 19 height 7
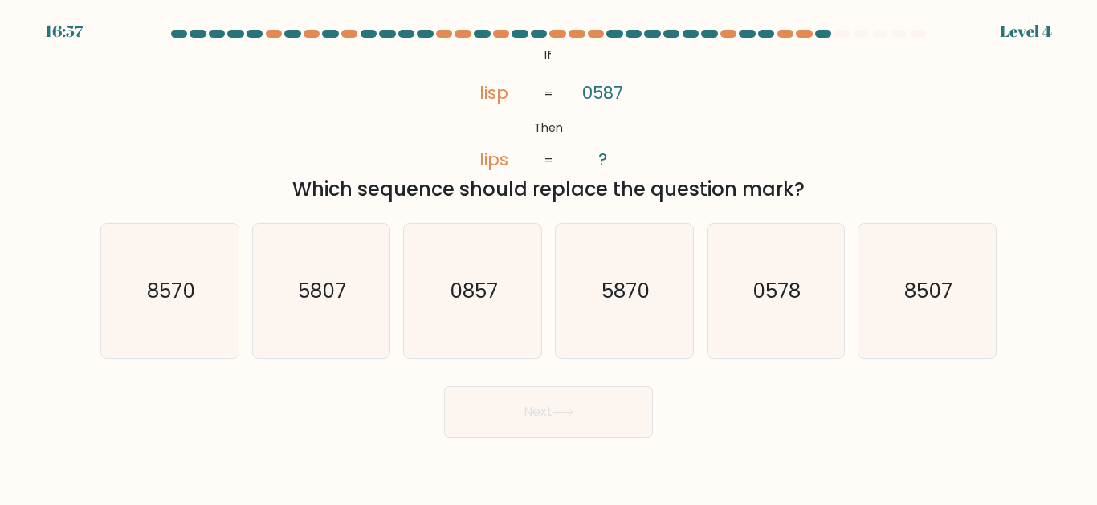
click at [653, 345] on icon "5870" at bounding box center [624, 291] width 134 height 134
click at [549, 257] on input "d. 5870" at bounding box center [548, 255] width 1 height 4
radio input "true"
click at [597, 427] on button "Next" at bounding box center [548, 411] width 209 height 51
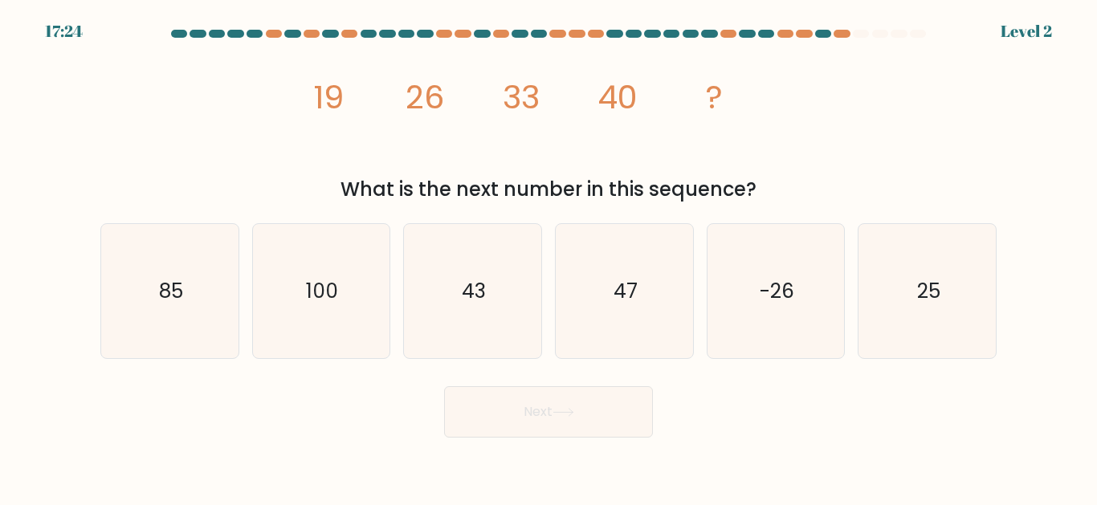
click at [514, 319] on icon "43" at bounding box center [472, 291] width 134 height 134
click at [548, 257] on input "c. 43" at bounding box center [548, 255] width 1 height 4
radio input "true"
click at [566, 437] on button "Next" at bounding box center [548, 411] width 209 height 51
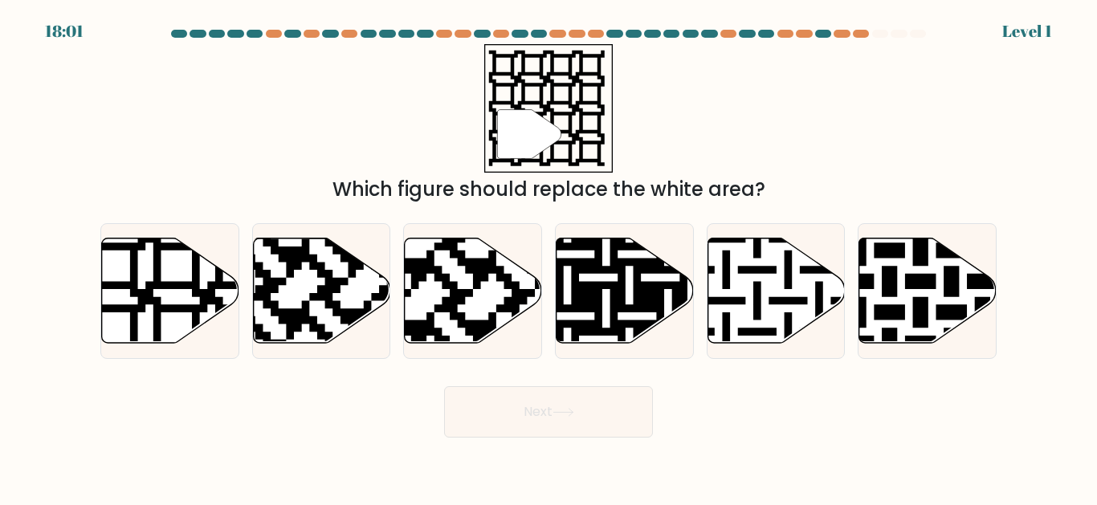
click at [204, 344] on icon at bounding box center [170, 290] width 137 height 105
click at [548, 257] on input "a." at bounding box center [548, 255] width 1 height 4
radio input "true"
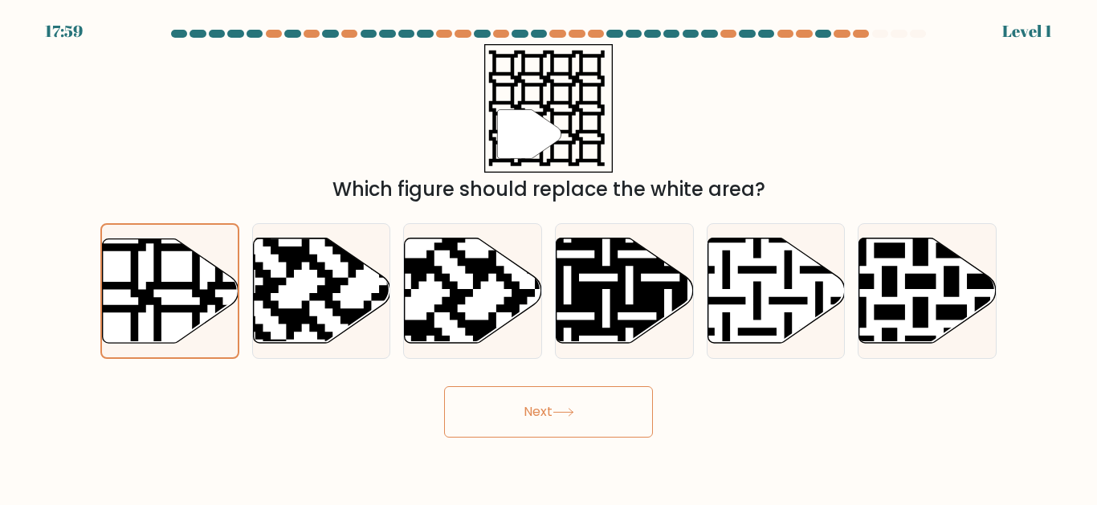
click at [559, 421] on button "Next" at bounding box center [548, 411] width 209 height 51
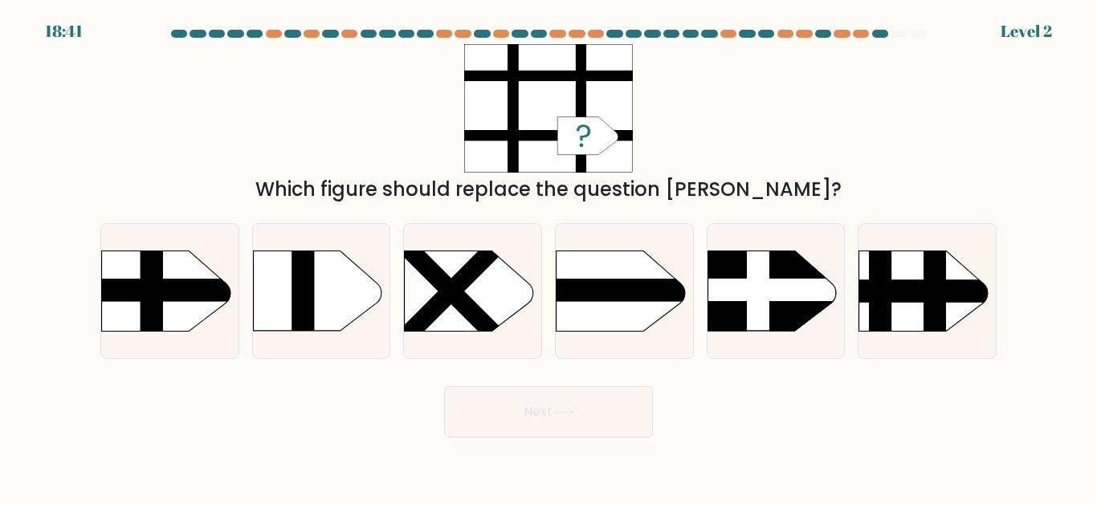
click at [180, 335] on rect at bounding box center [82, 232] width 356 height 271
click at [548, 257] on input "a." at bounding box center [548, 255] width 1 height 4
radio input "true"
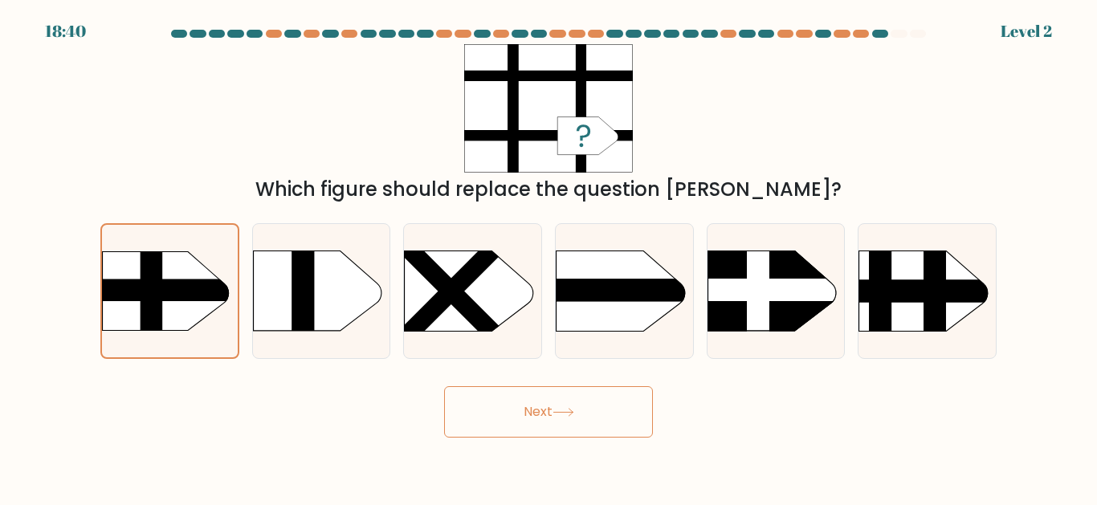
click at [559, 437] on button "Next" at bounding box center [548, 411] width 209 height 51
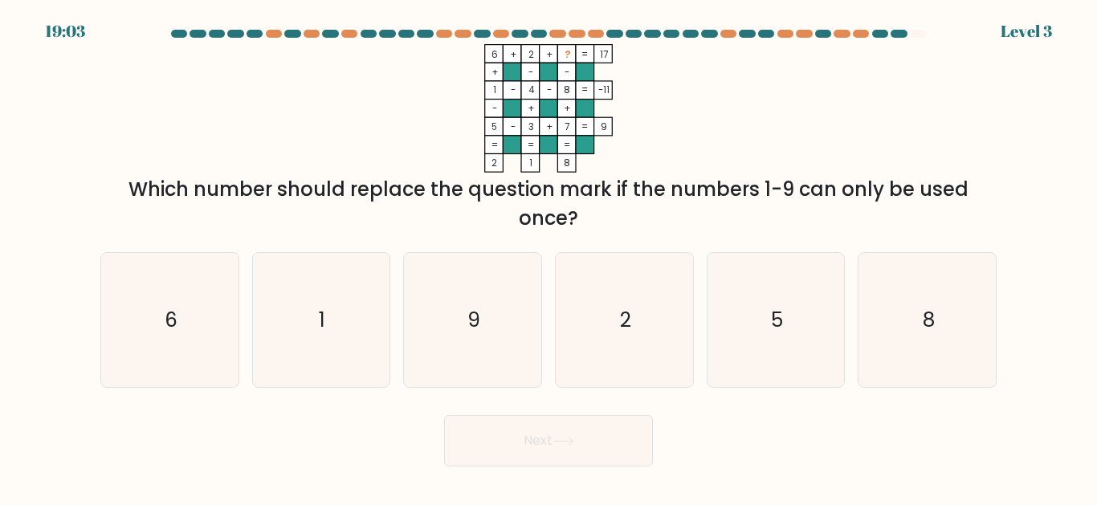
click at [885, 383] on icon "8" at bounding box center [927, 320] width 134 height 134
click at [549, 257] on input "f. 8" at bounding box center [548, 255] width 1 height 4
radio input "true"
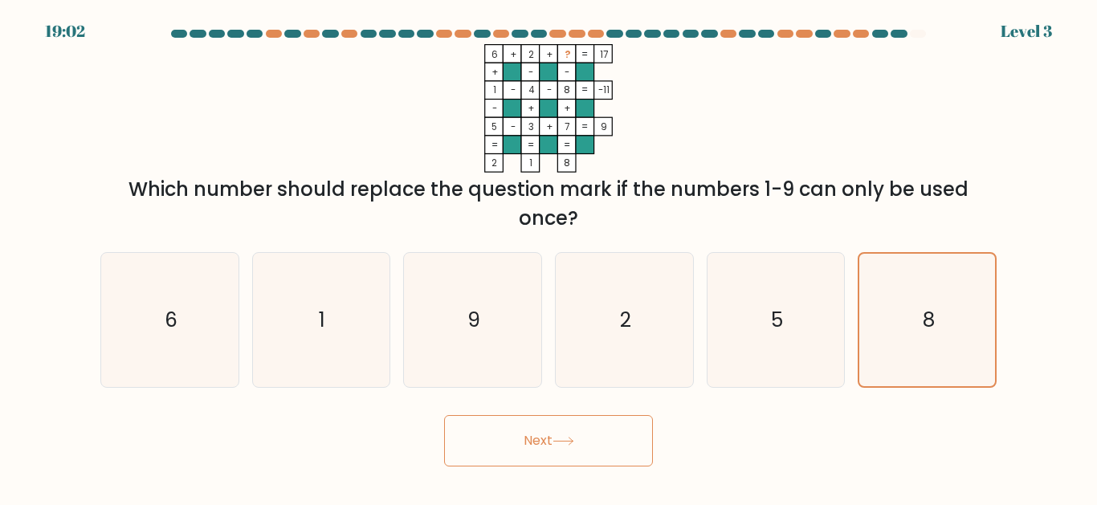
click at [586, 466] on button "Next" at bounding box center [548, 440] width 209 height 51
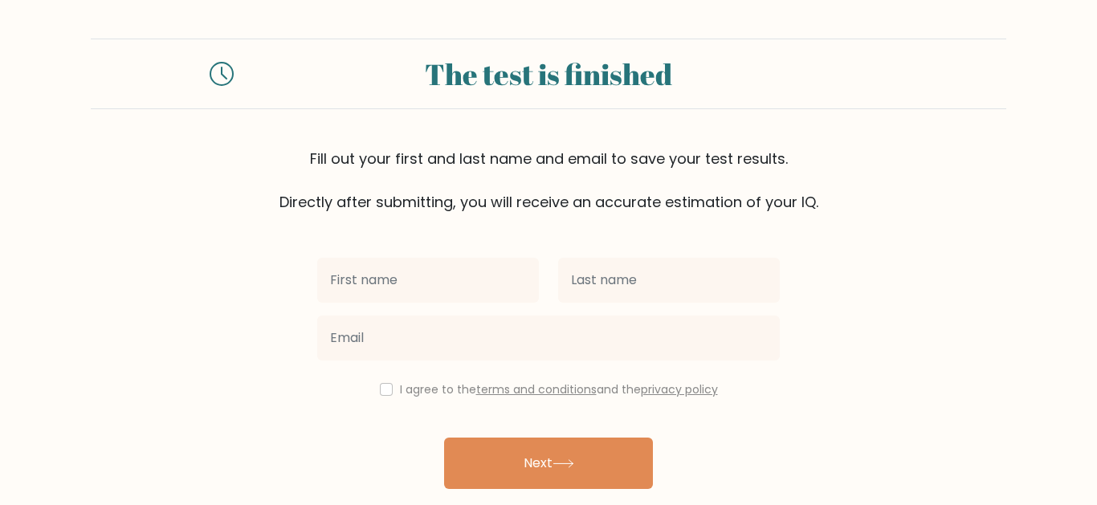
click at [477, 280] on input "text" at bounding box center [428, 280] width 222 height 45
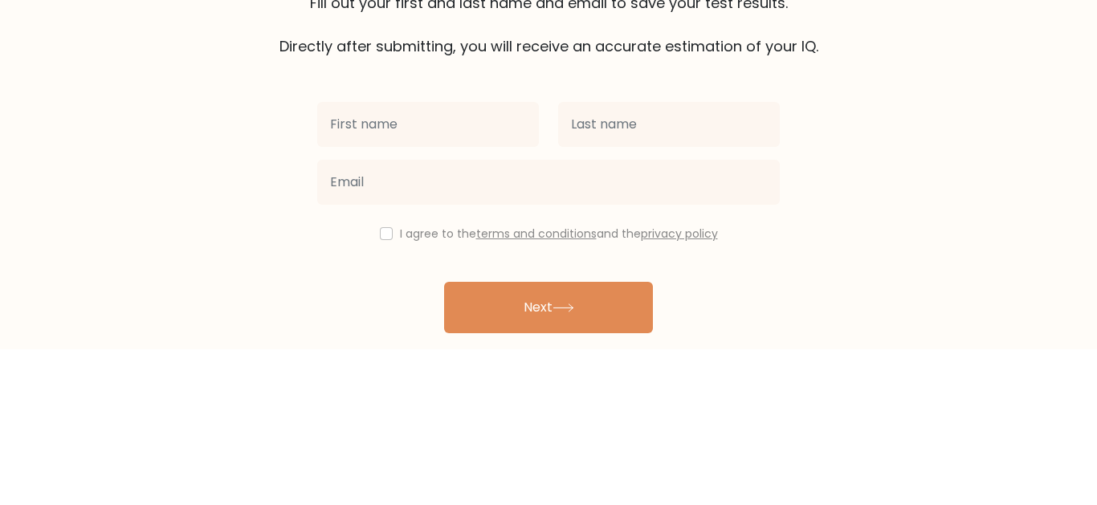
click at [881, 304] on form "The test is finished Fill out your first and last name and email to save your t…" at bounding box center [548, 282] width 1097 height 486
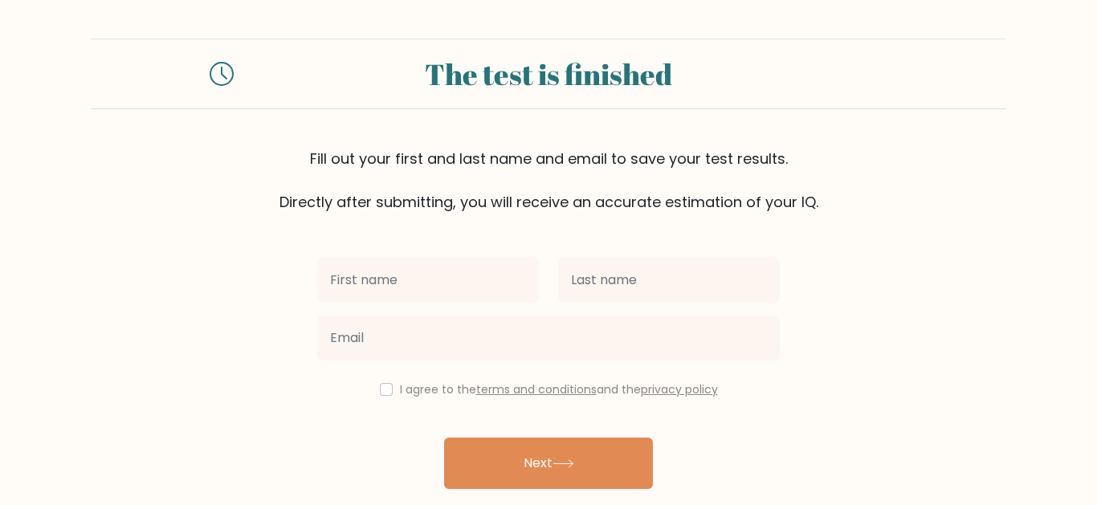
click at [596, 454] on button "Next" at bounding box center [548, 462] width 209 height 51
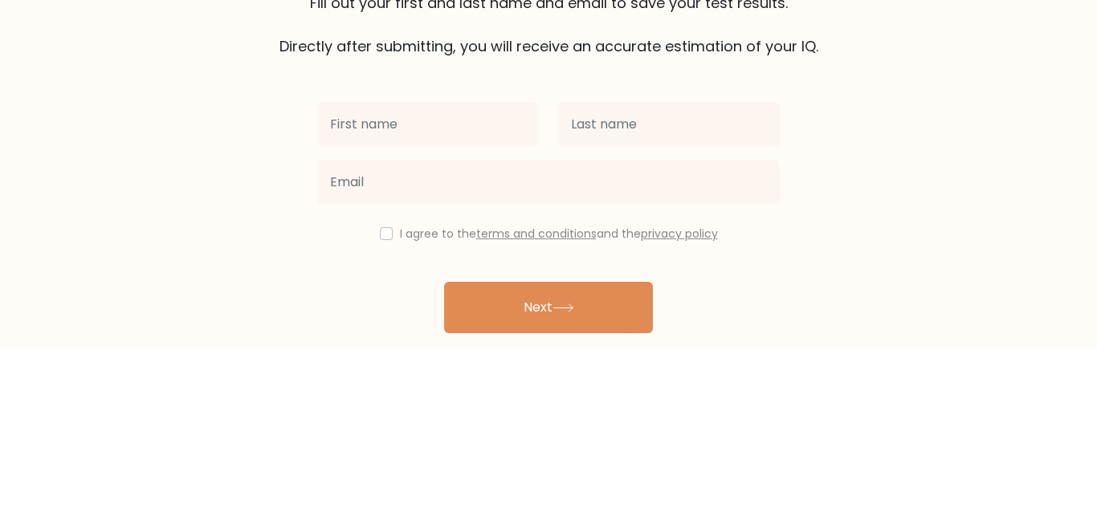
click at [969, 319] on form "The test is finished Fill out your first and last name and email to save your t…" at bounding box center [548, 282] width 1097 height 486
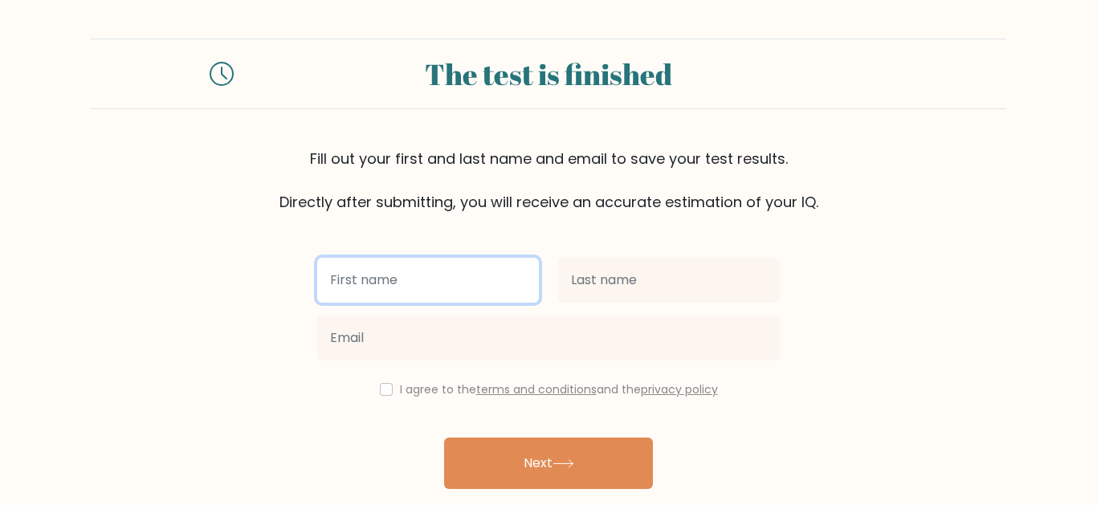
click at [476, 281] on input "text" at bounding box center [428, 280] width 222 height 45
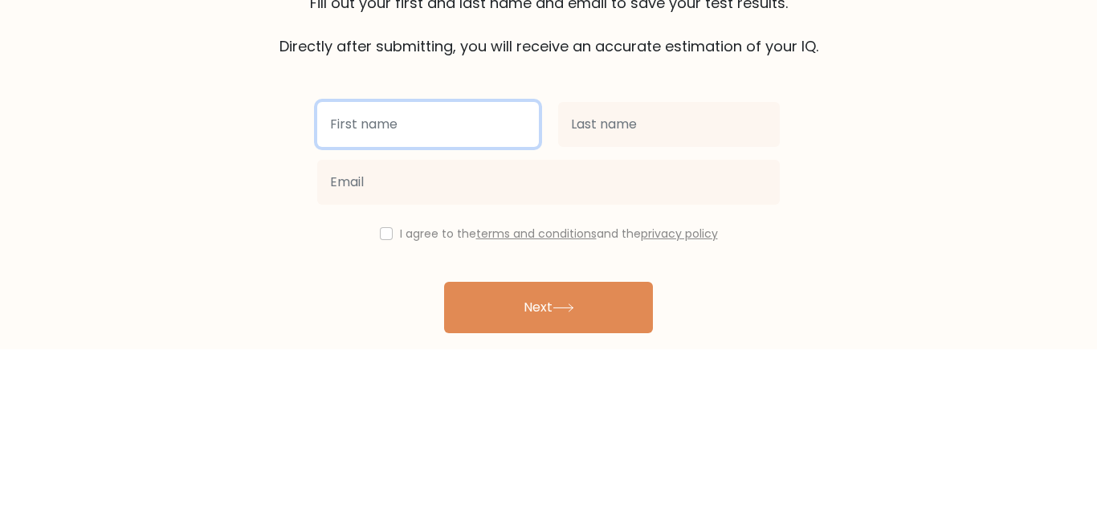
click at [466, 284] on input "text" at bounding box center [428, 280] width 222 height 45
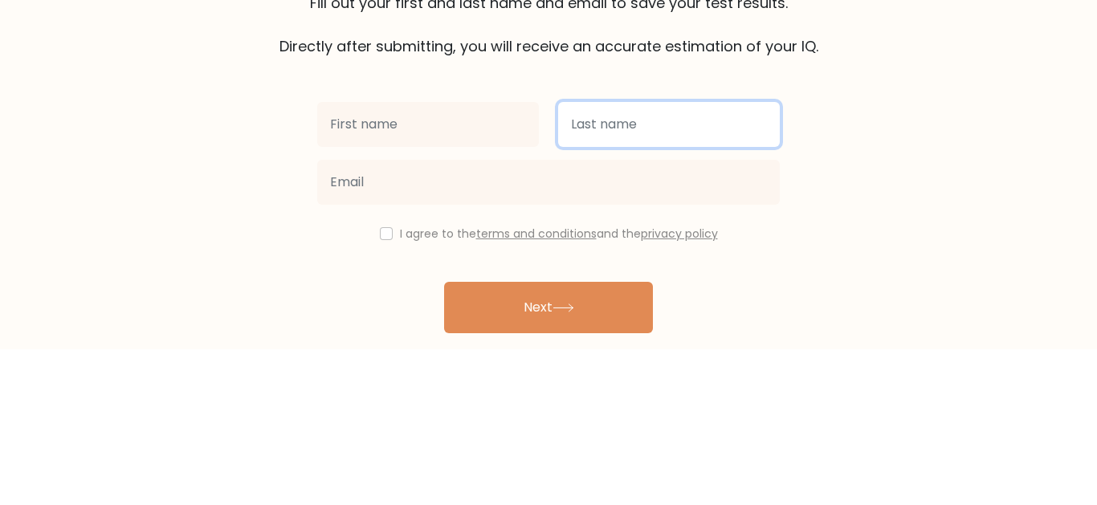
click at [645, 283] on input "text" at bounding box center [669, 280] width 222 height 45
type input "[PERSON_NAME]"
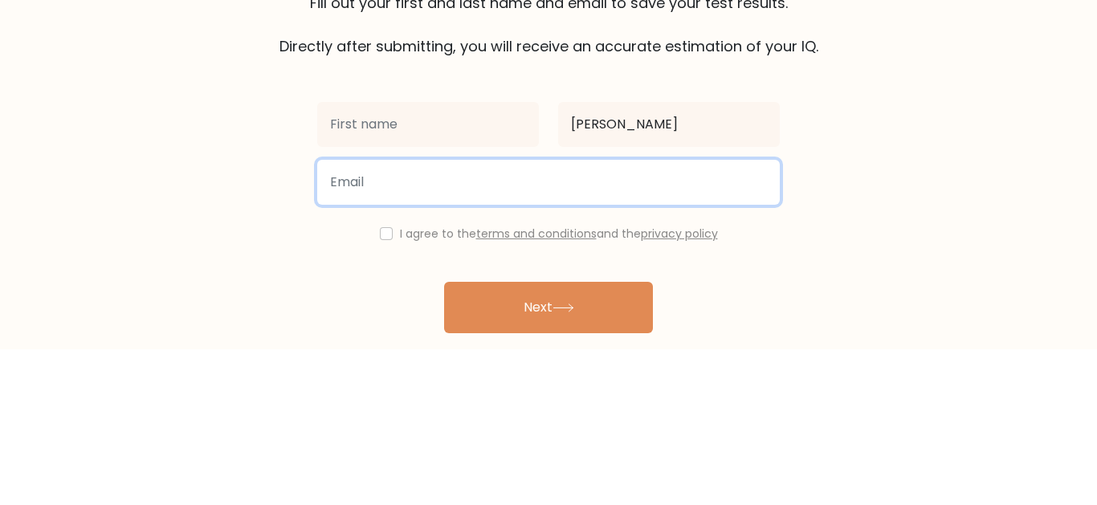
click at [662, 341] on input "email" at bounding box center [548, 337] width 462 height 45
type input "iainwilliams@s.hanoverhornets.org"
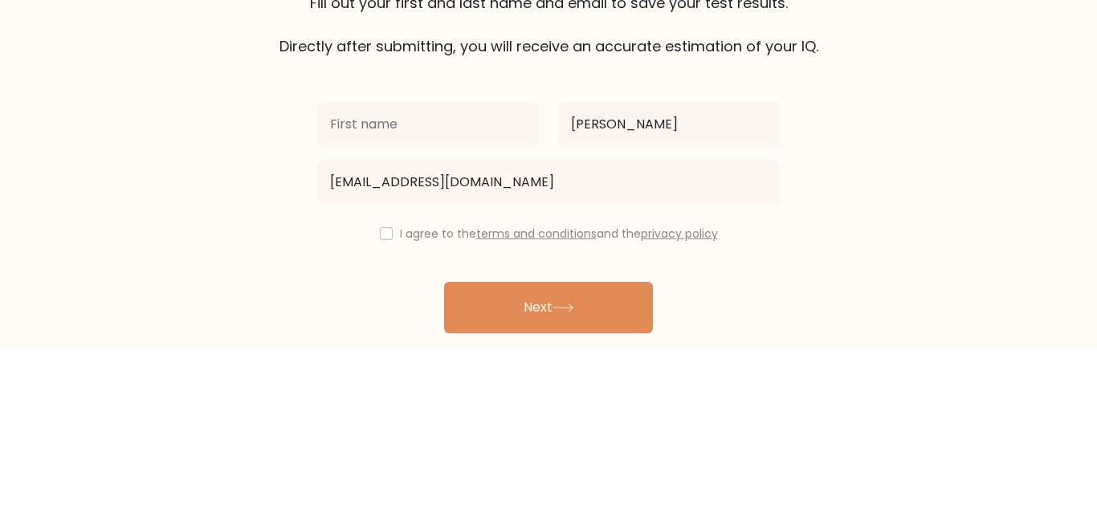
click at [808, 346] on form "The test is finished Fill out your first and last name and email to save your t…" at bounding box center [548, 282] width 1097 height 486
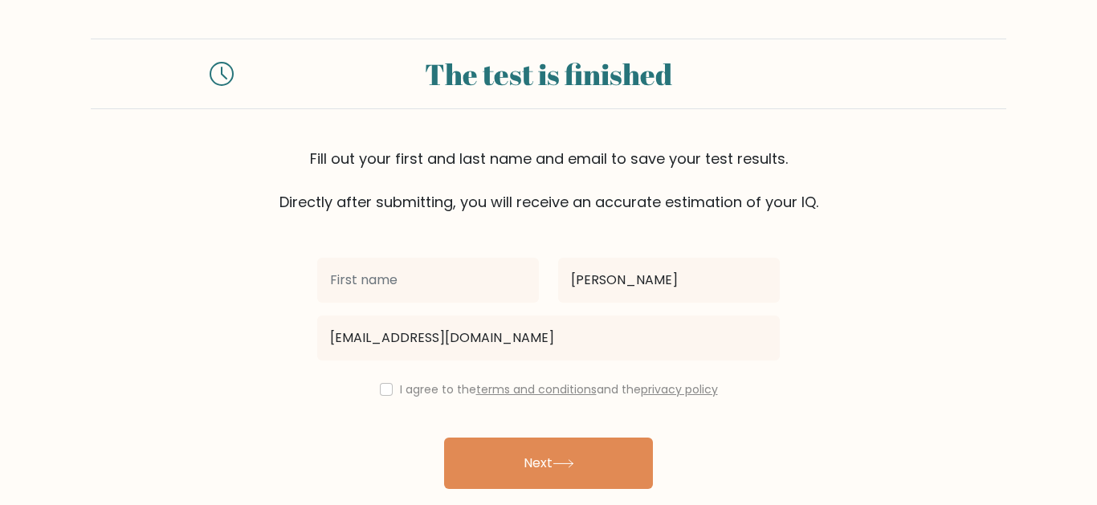
click at [574, 479] on button "Next" at bounding box center [548, 462] width 209 height 51
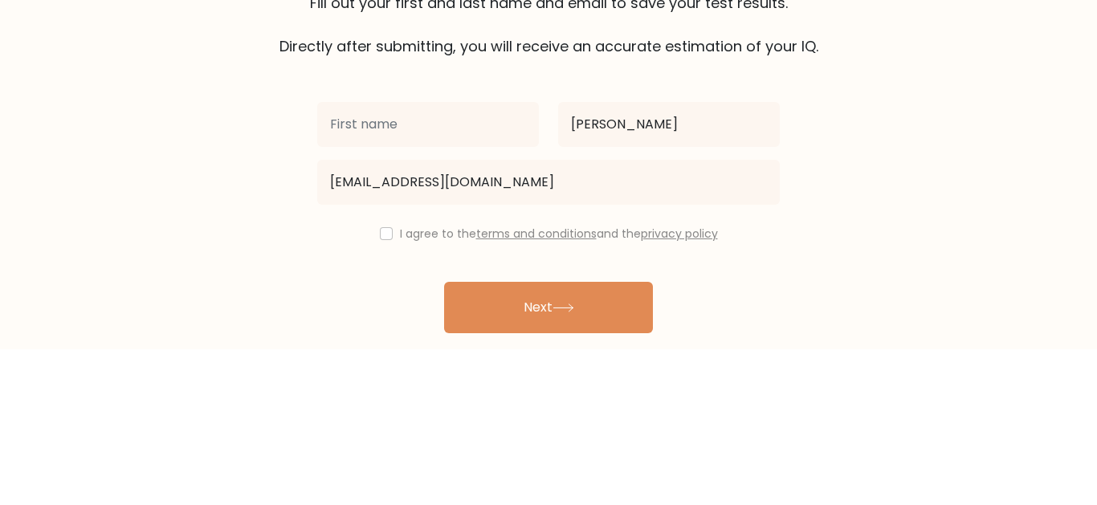
click at [804, 322] on form "The test is finished Fill out your first and last name and email to save your t…" at bounding box center [548, 282] width 1097 height 486
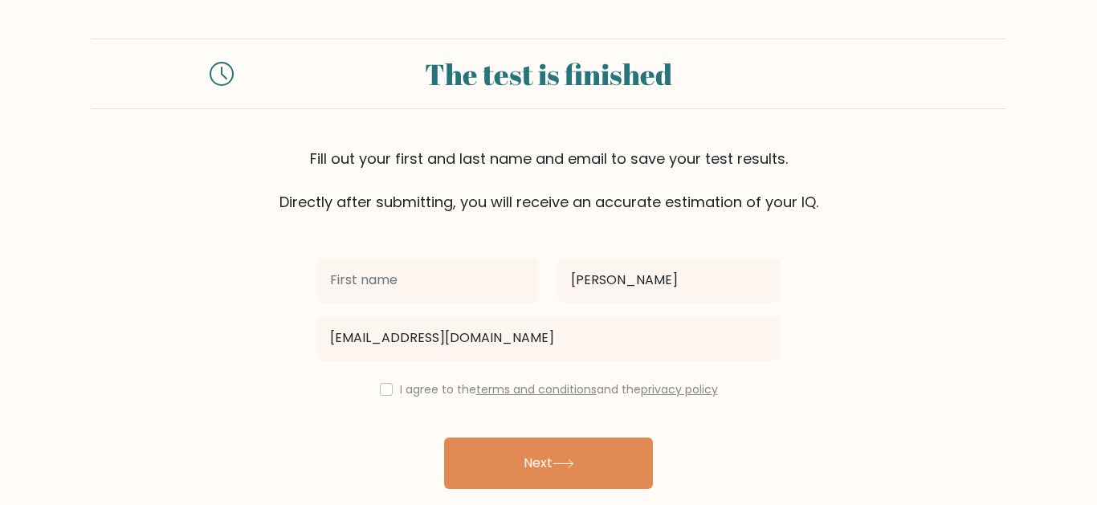
click at [586, 470] on button "Next" at bounding box center [548, 462] width 209 height 51
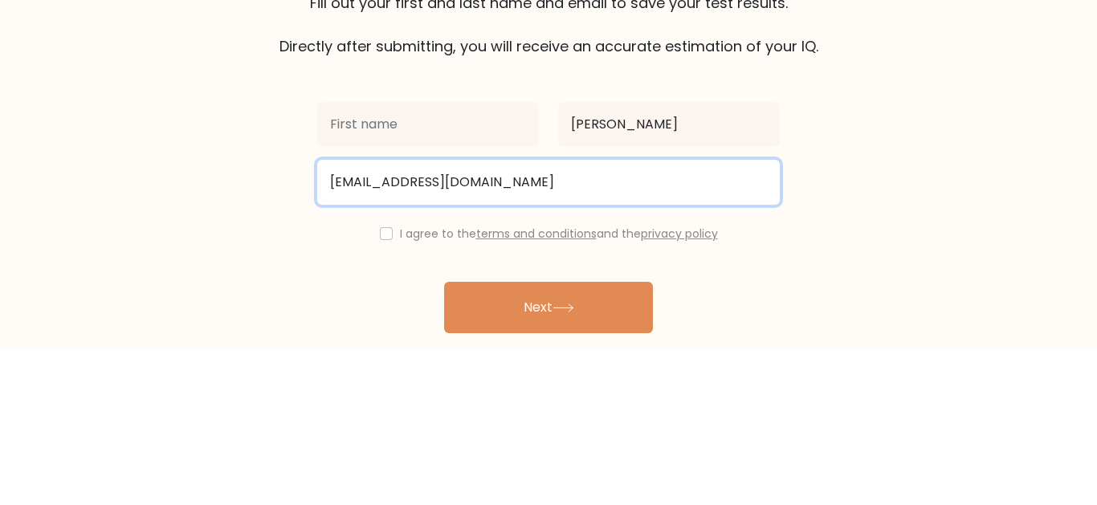
click at [460, 316] on input "iainwilliams@s.hanoverhornets.org" at bounding box center [548, 337] width 462 height 45
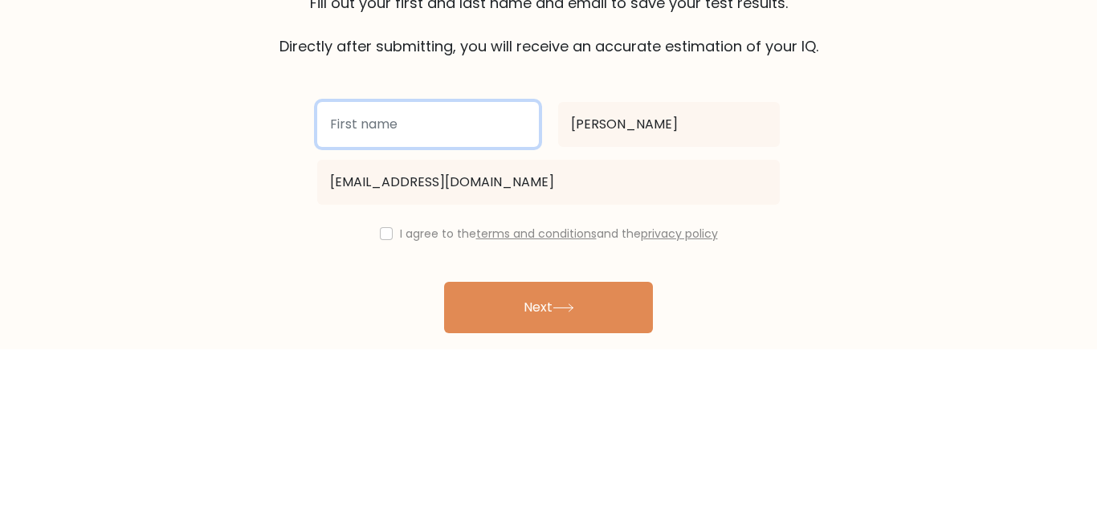
click at [492, 278] on input "text" at bounding box center [428, 280] width 222 height 45
type input "bob"
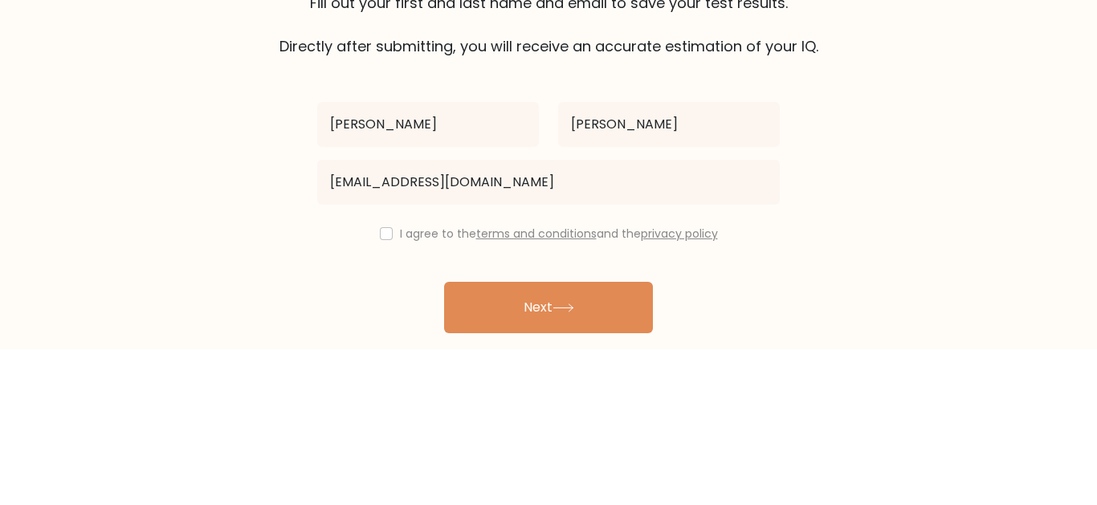
click at [877, 342] on form "The test is finished Fill out your first and last name and email to save your t…" at bounding box center [548, 282] width 1097 height 486
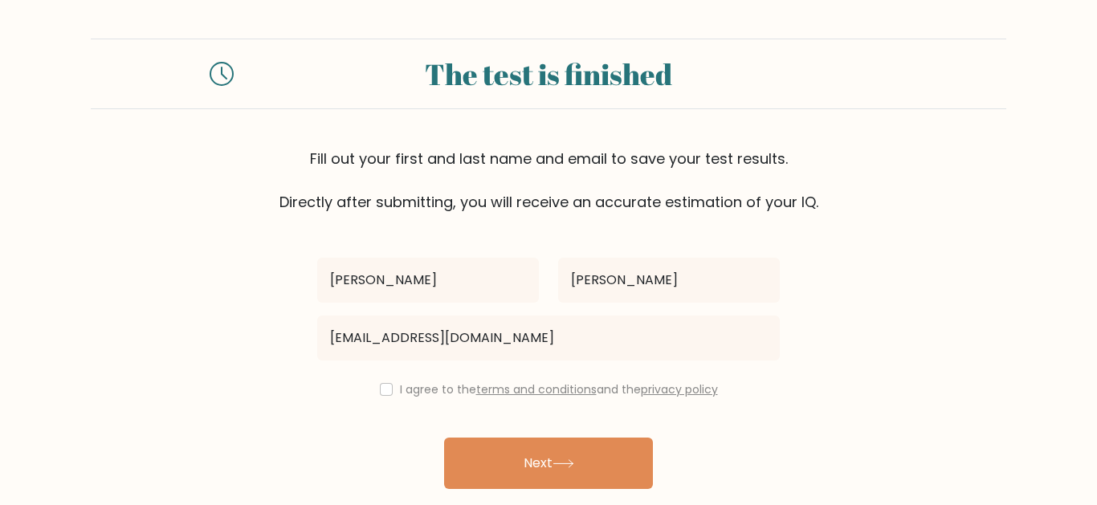
click at [600, 468] on button "Next" at bounding box center [548, 462] width 209 height 51
click at [385, 390] on input "checkbox" at bounding box center [386, 389] width 13 height 13
checkbox input "true"
click at [546, 466] on button "Next" at bounding box center [548, 462] width 209 height 51
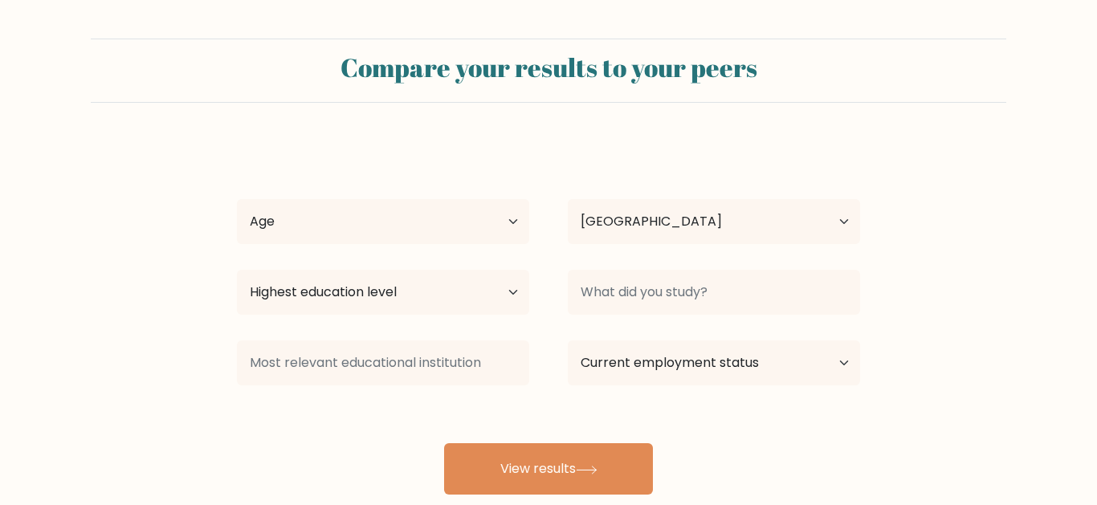
select select "US"
click at [581, 462] on button "View results" at bounding box center [548, 468] width 209 height 51
click at [488, 239] on select "Age Under 18 years old 18-24 years old 25-34 years old 35-44 years old 45-54 ye…" at bounding box center [383, 221] width 292 height 45
select select "55_64"
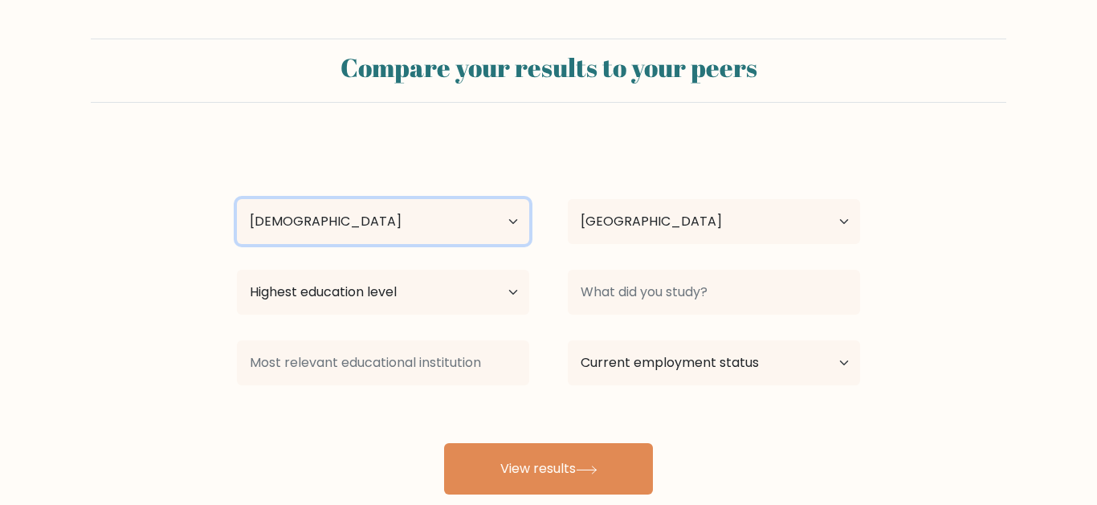
click at [237, 199] on select "Age Under 18 years old 18-24 years old 25-34 years old 35-44 years old 45-54 ye…" at bounding box center [383, 221] width 292 height 45
click at [552, 457] on button "View results" at bounding box center [548, 468] width 209 height 51
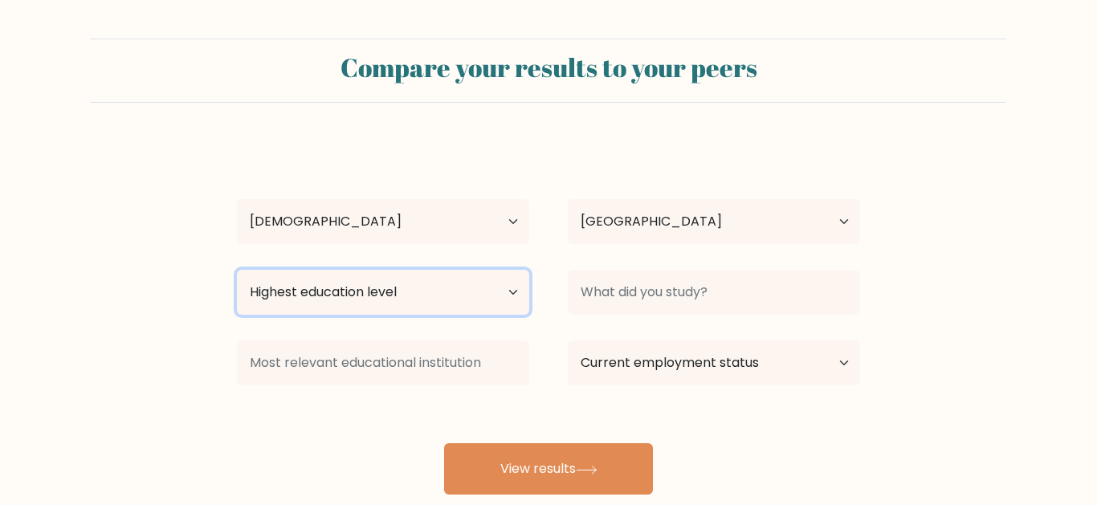
click at [491, 288] on select "Highest education level No schooling Primary Lower Secondary Upper Secondary Oc…" at bounding box center [383, 292] width 292 height 45
select select "doctoral_degree"
click at [237, 270] on select "Highest education level No schooling Primary Lower Secondary Upper Secondary Oc…" at bounding box center [383, 292] width 292 height 45
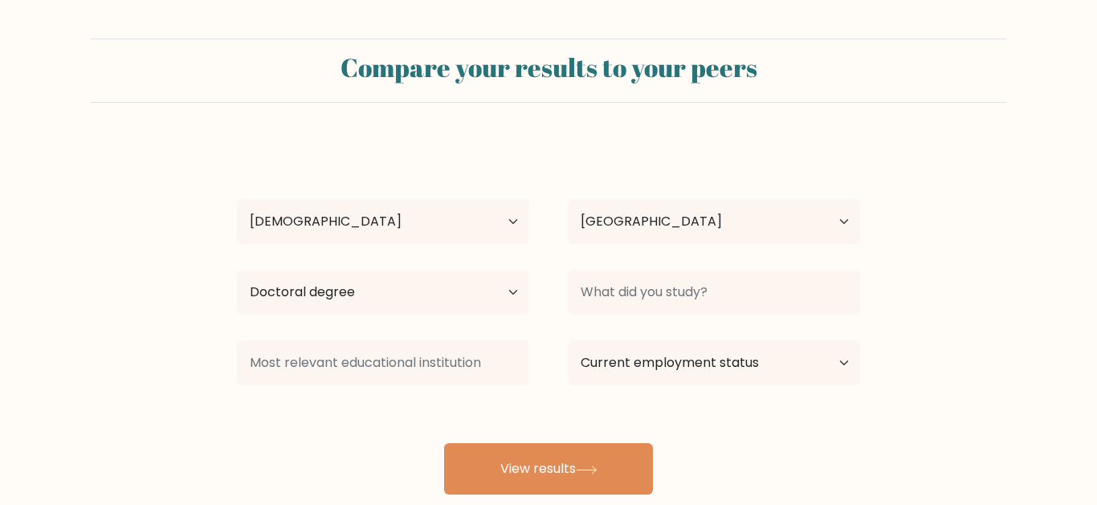
click at [596, 477] on button "View results" at bounding box center [548, 468] width 209 height 51
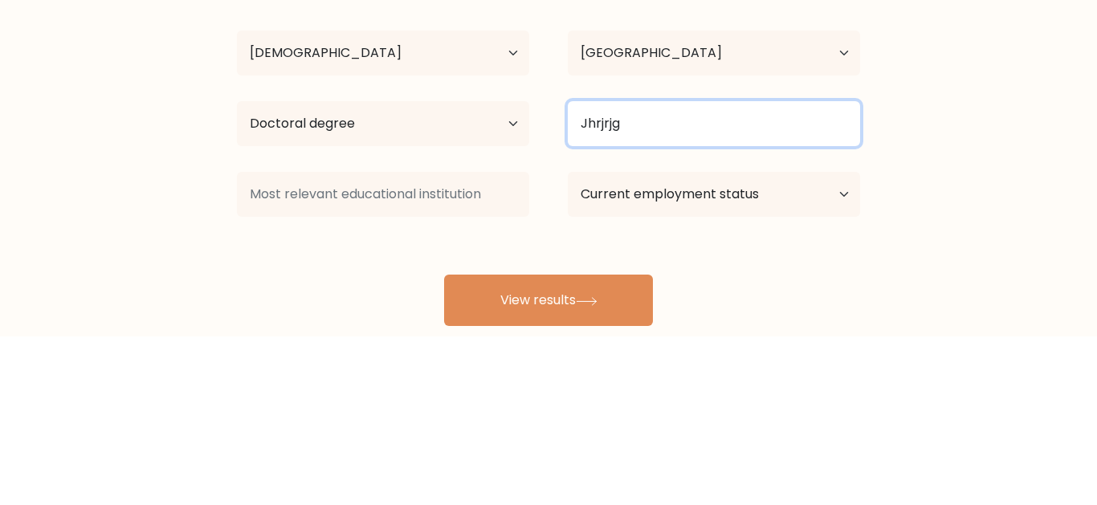
type input "Jhrjrjg"
click at [444, 443] on button "View results" at bounding box center [548, 468] width 209 height 51
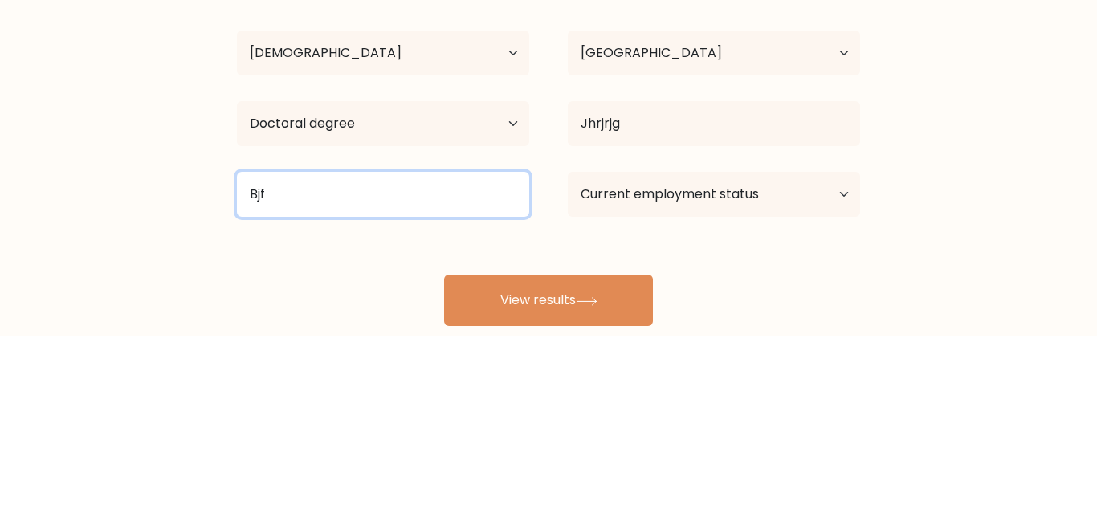
type input "Bjf"
click at [444, 443] on button "View results" at bounding box center [548, 468] width 209 height 51
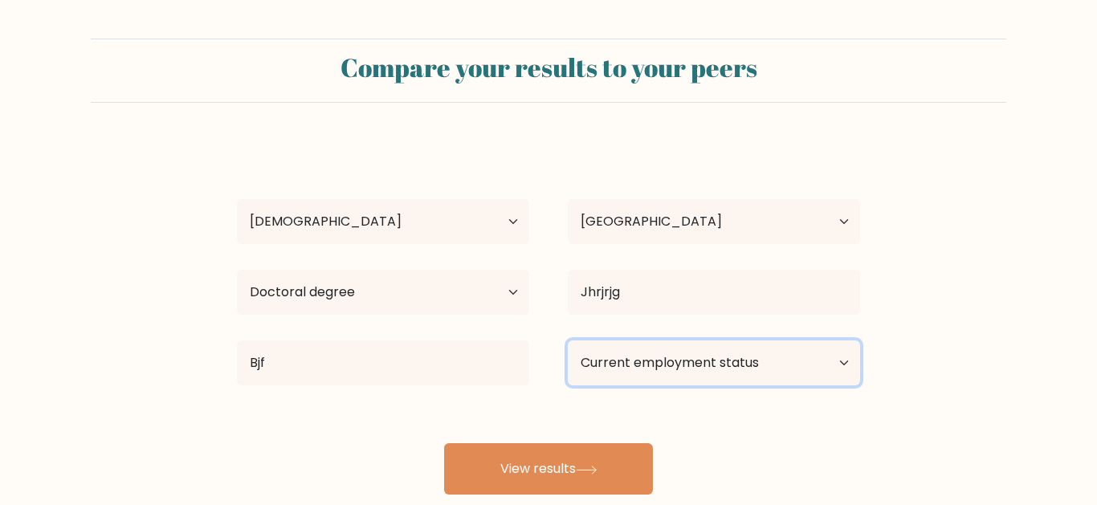
click at [718, 360] on select "Current employment status Employed Student Retired Other / prefer not to answer" at bounding box center [714, 362] width 292 height 45
select select "employed"
click at [568, 340] on select "Current employment status Employed Student Retired Other / prefer not to answer" at bounding box center [714, 362] width 292 height 45
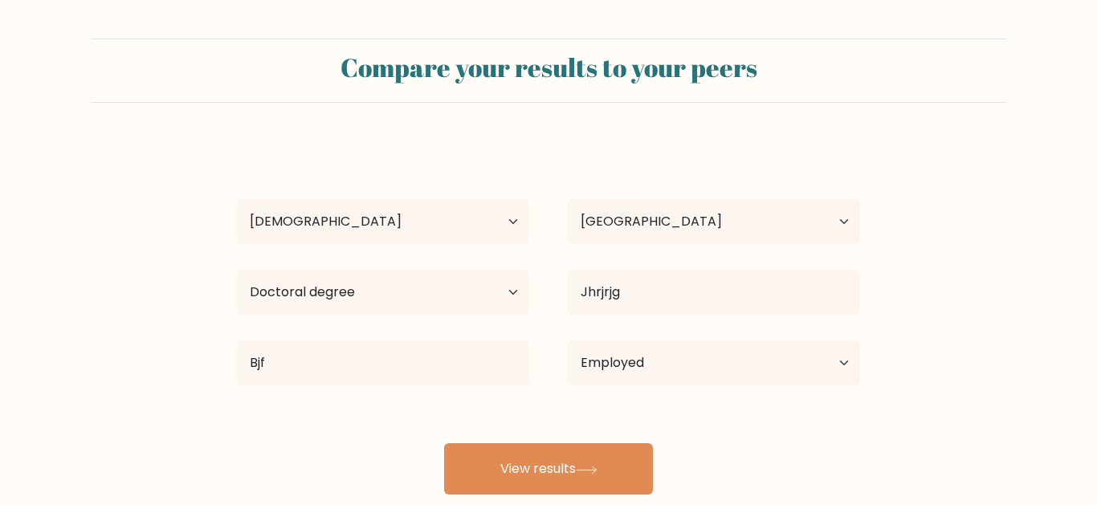
click at [607, 466] on button "View results" at bounding box center [548, 468] width 209 height 51
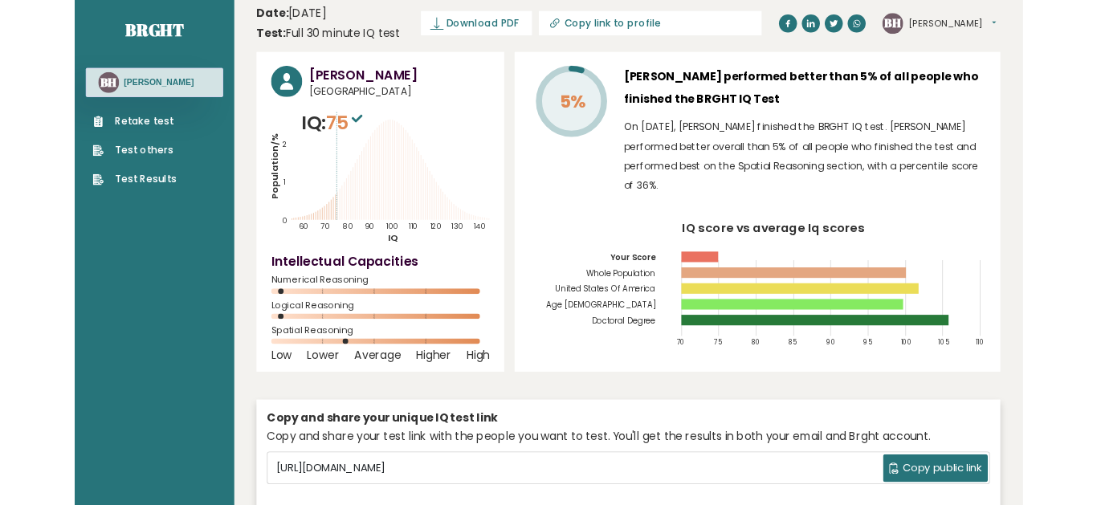
scroll to position [10, 0]
